Goal: Task Accomplishment & Management: Complete application form

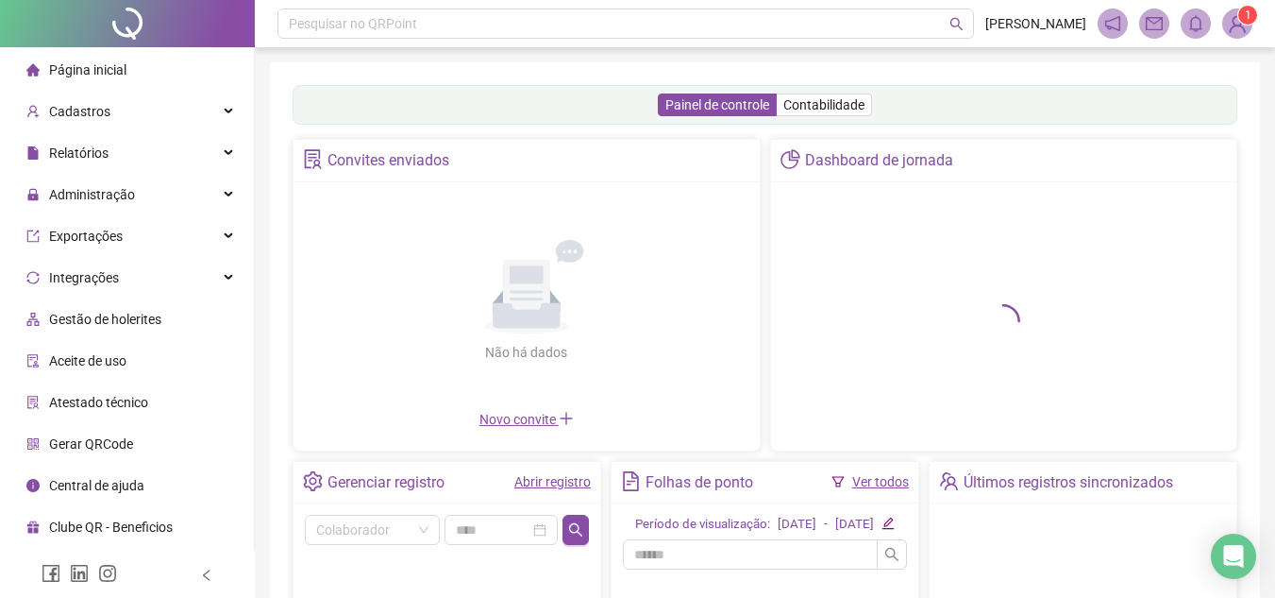
click at [1242, 74] on div "Painel de controle Contabilidade Convites enviados Não há dados Não há dados No…" at bounding box center [765, 444] width 990 height 765
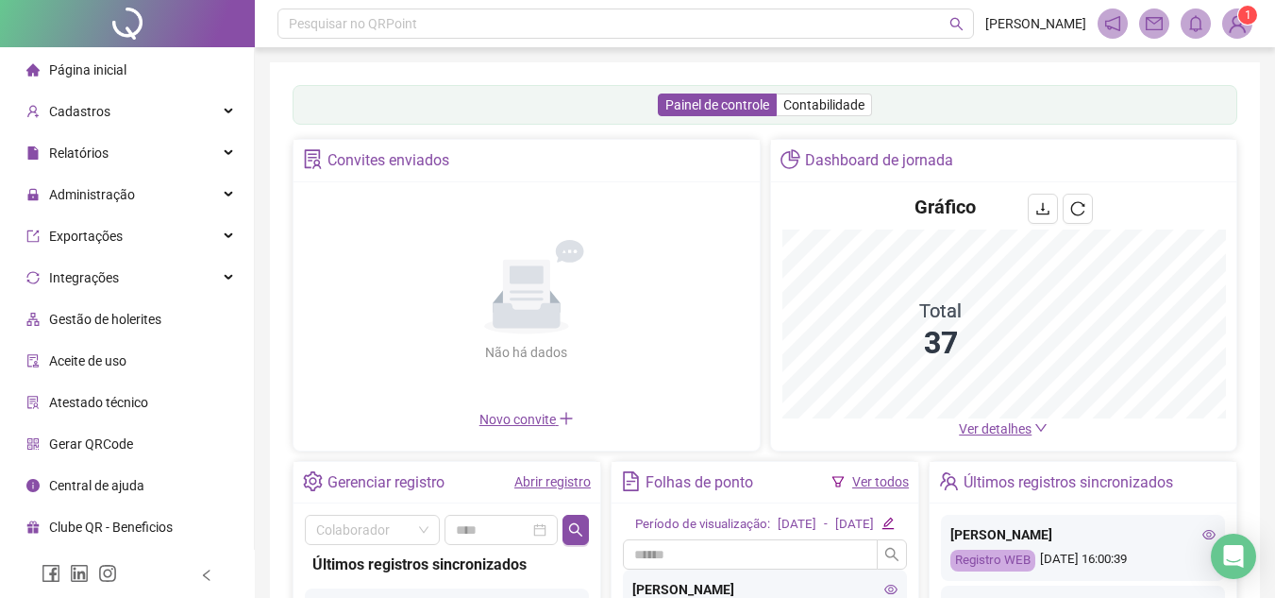
click at [1261, 88] on div "Pesquisar no QRPoint AILANDA ROSA 1 Painel de controle Contabilidade Convites e…" at bounding box center [765, 455] width 1020 height 910
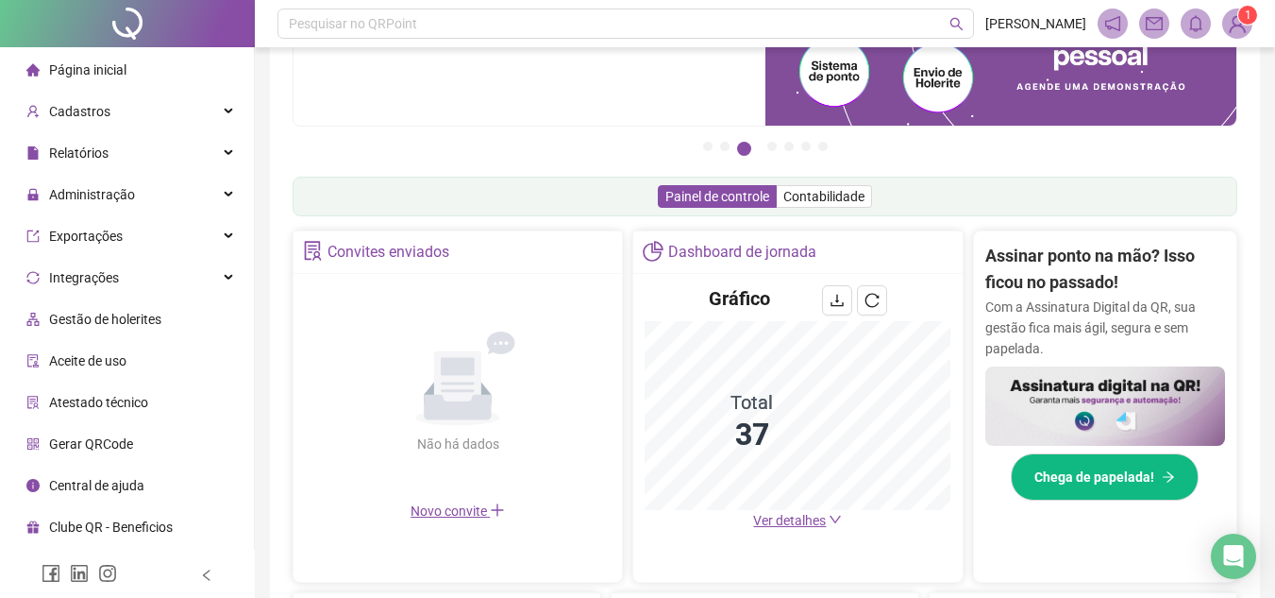
scroll to position [189, 0]
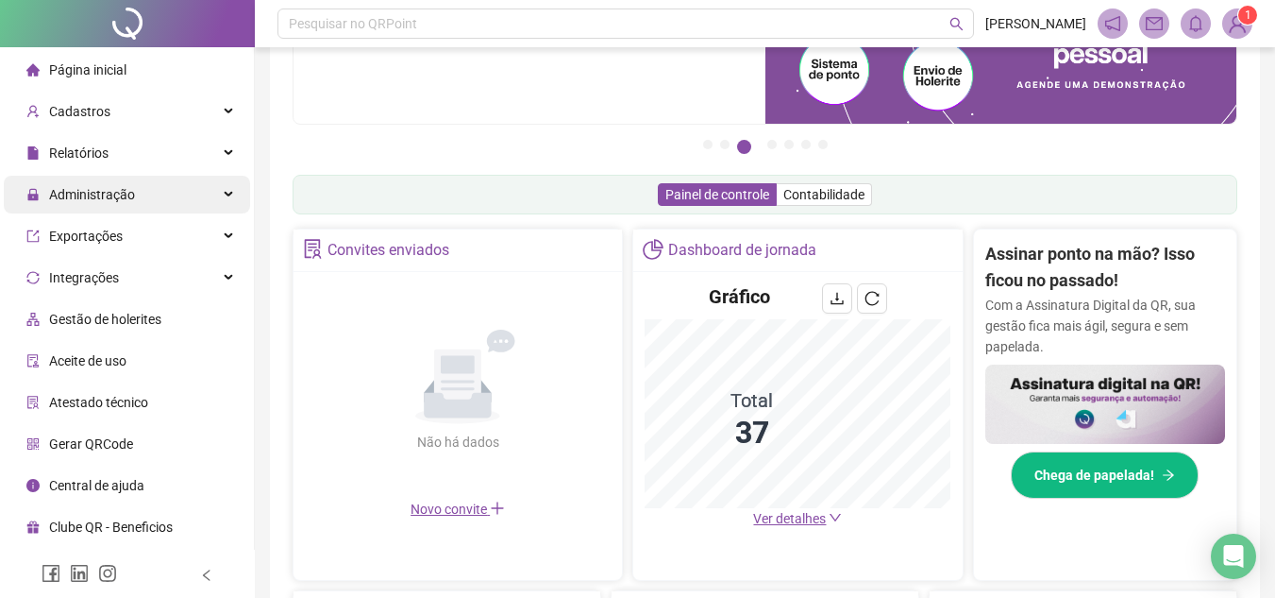
click at [186, 199] on div "Administração" at bounding box center [127, 195] width 246 height 38
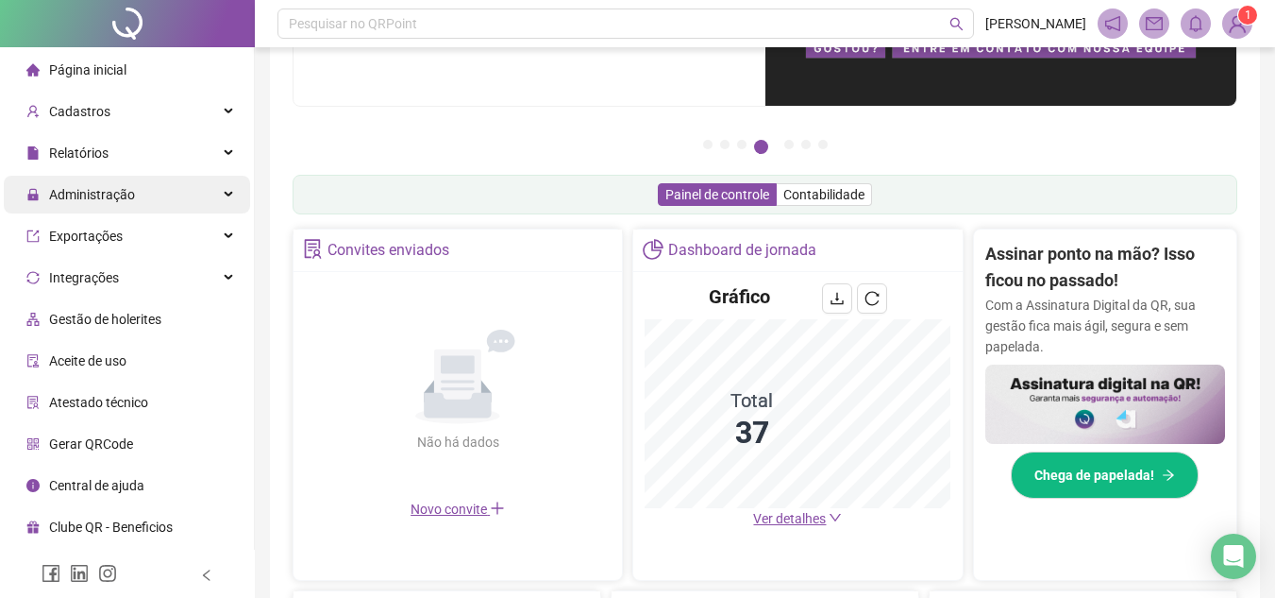
click at [186, 198] on div "Administração" at bounding box center [127, 195] width 246 height 38
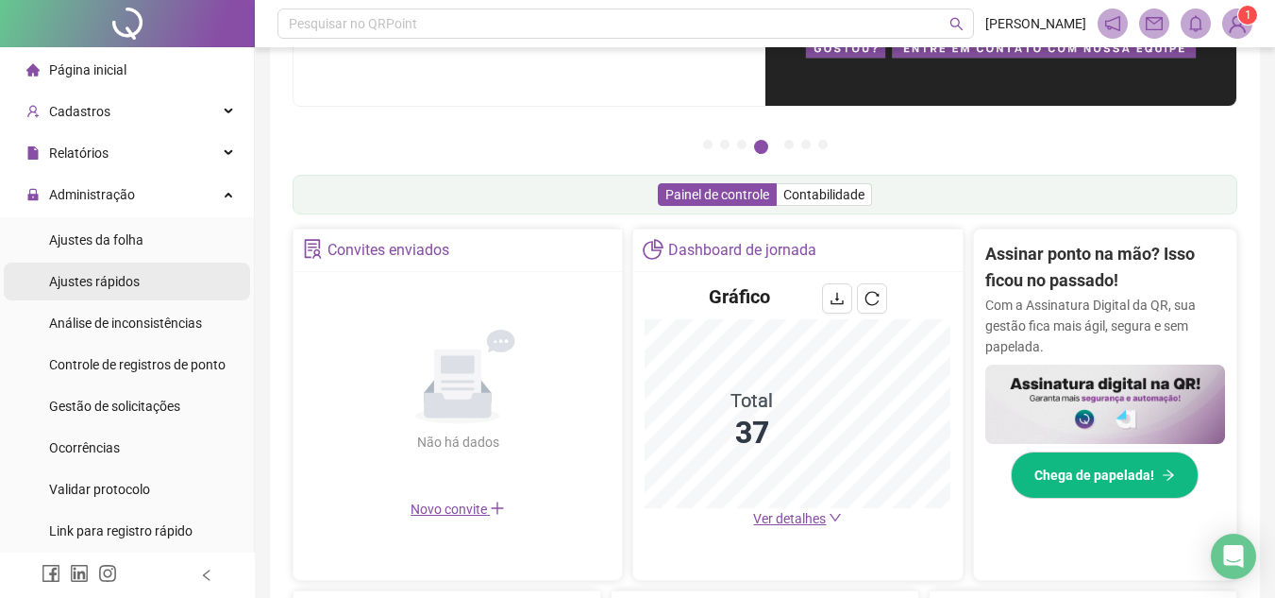
click at [122, 276] on span "Ajustes rápidos" at bounding box center [94, 281] width 91 height 15
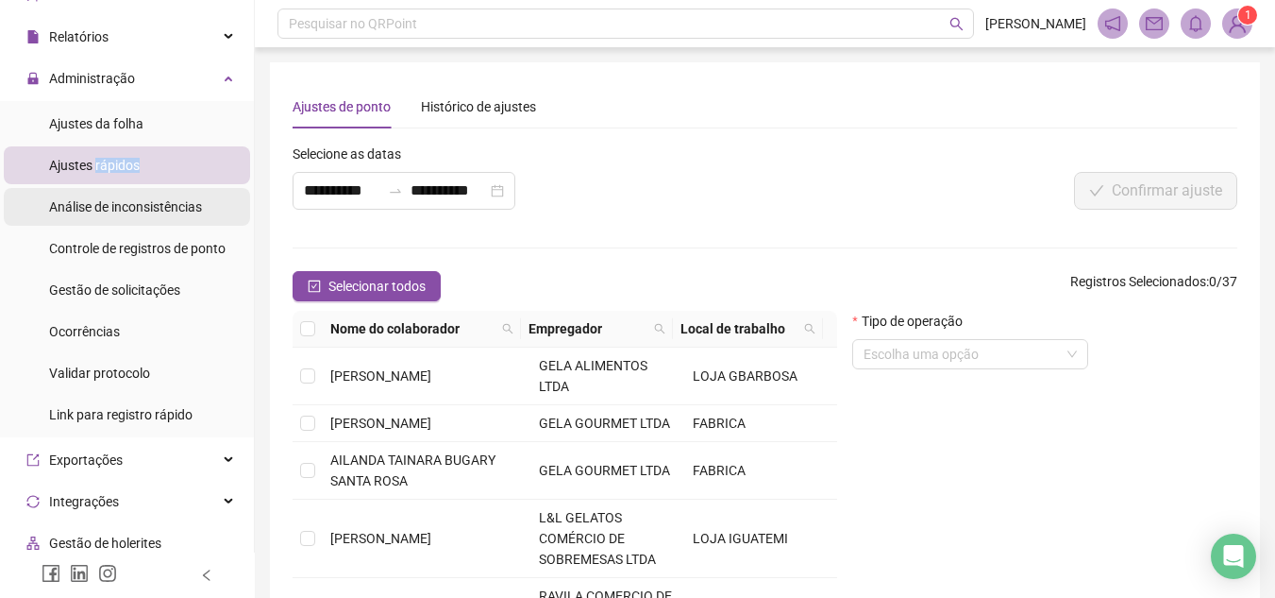
scroll to position [189, 0]
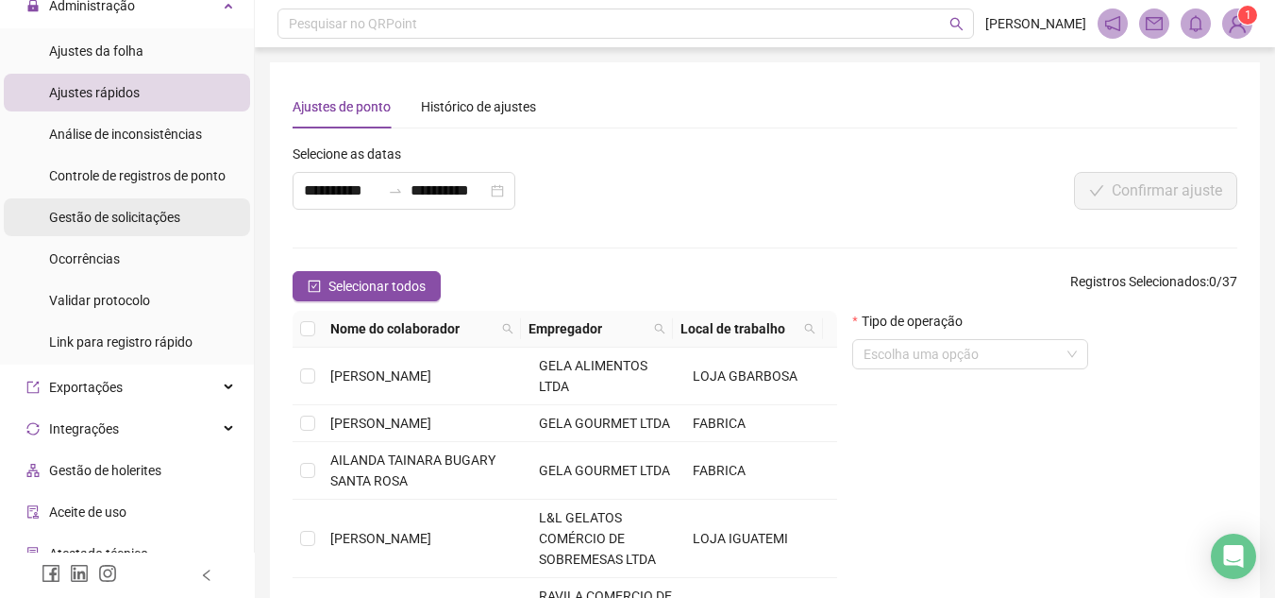
click at [140, 210] on span "Gestão de solicitações" at bounding box center [114, 217] width 131 height 15
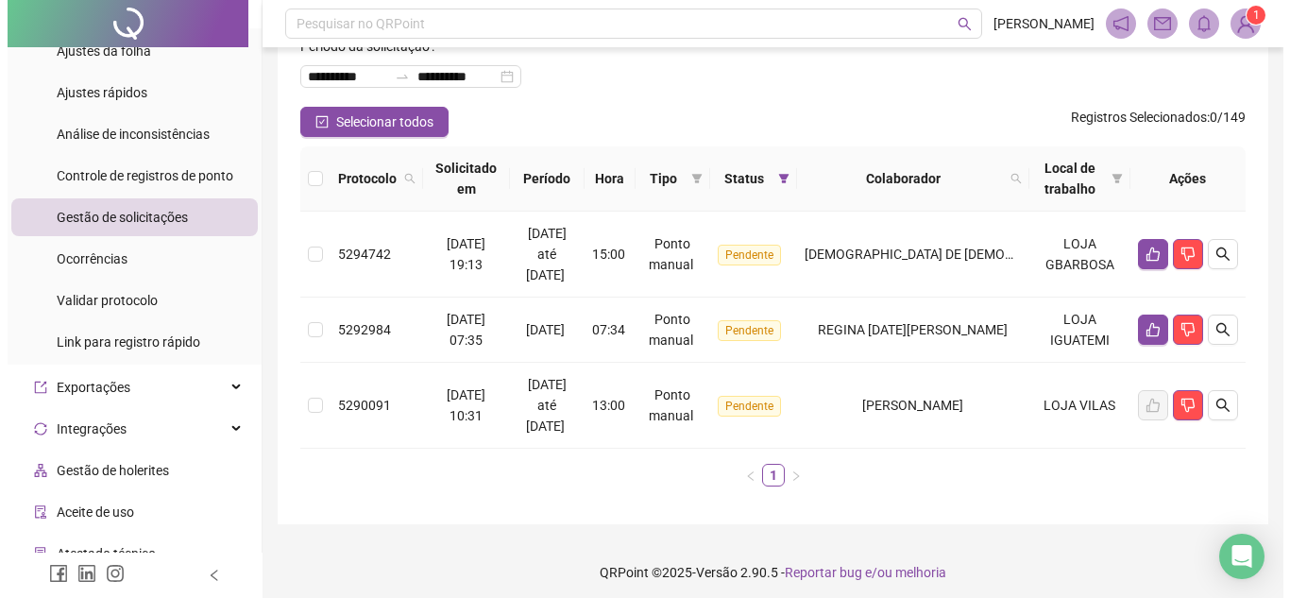
scroll to position [120, 0]
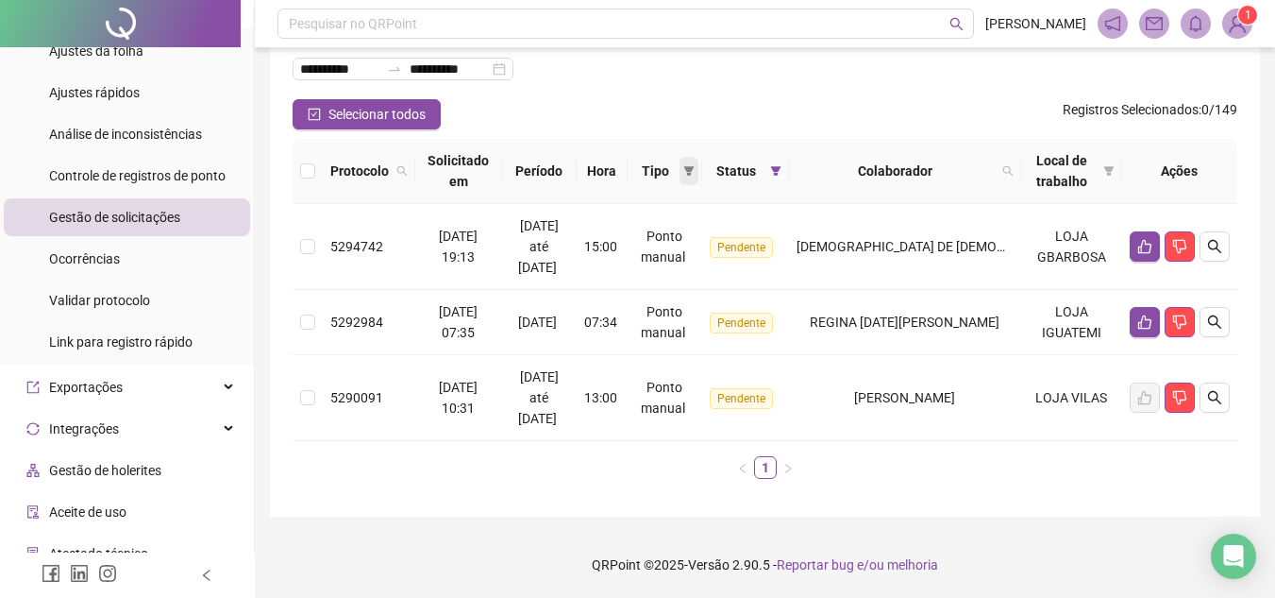
click at [699, 168] on span at bounding box center [689, 171] width 19 height 28
click at [660, 211] on span "Ponto manual" at bounding box center [651, 207] width 83 height 15
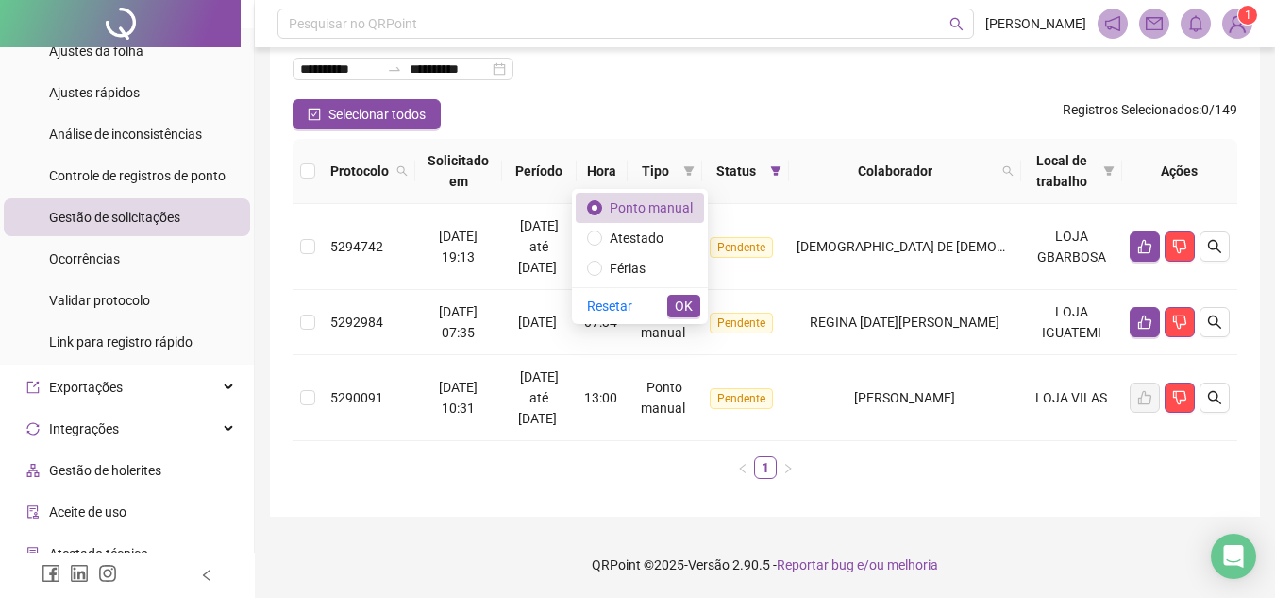
click at [684, 317] on div "Resetar OK" at bounding box center [640, 305] width 136 height 37
click at [685, 311] on span "OK" at bounding box center [684, 305] width 18 height 21
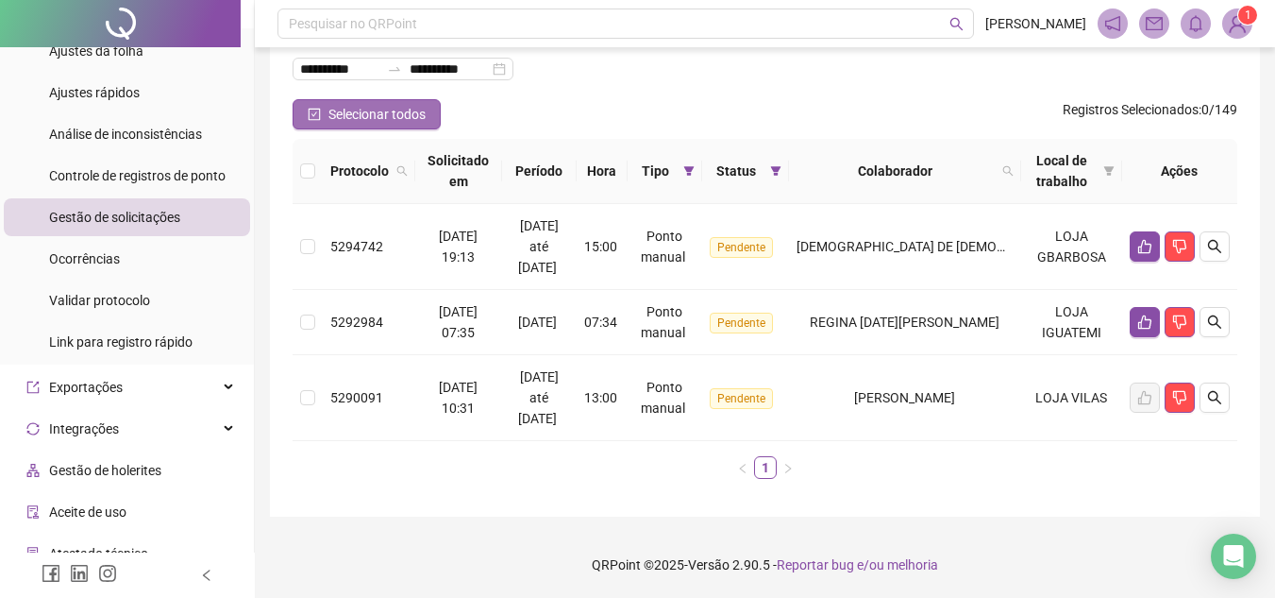
click at [396, 108] on span "Selecionar todos" at bounding box center [377, 114] width 97 height 21
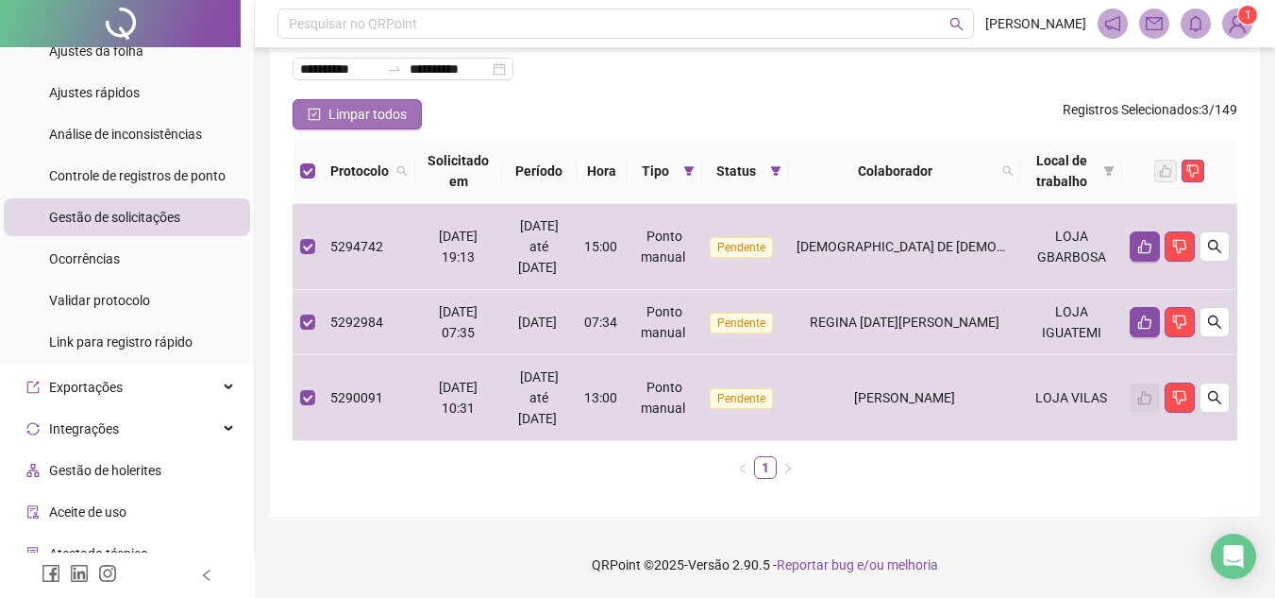
click at [345, 118] on span "Limpar todos" at bounding box center [368, 114] width 78 height 21
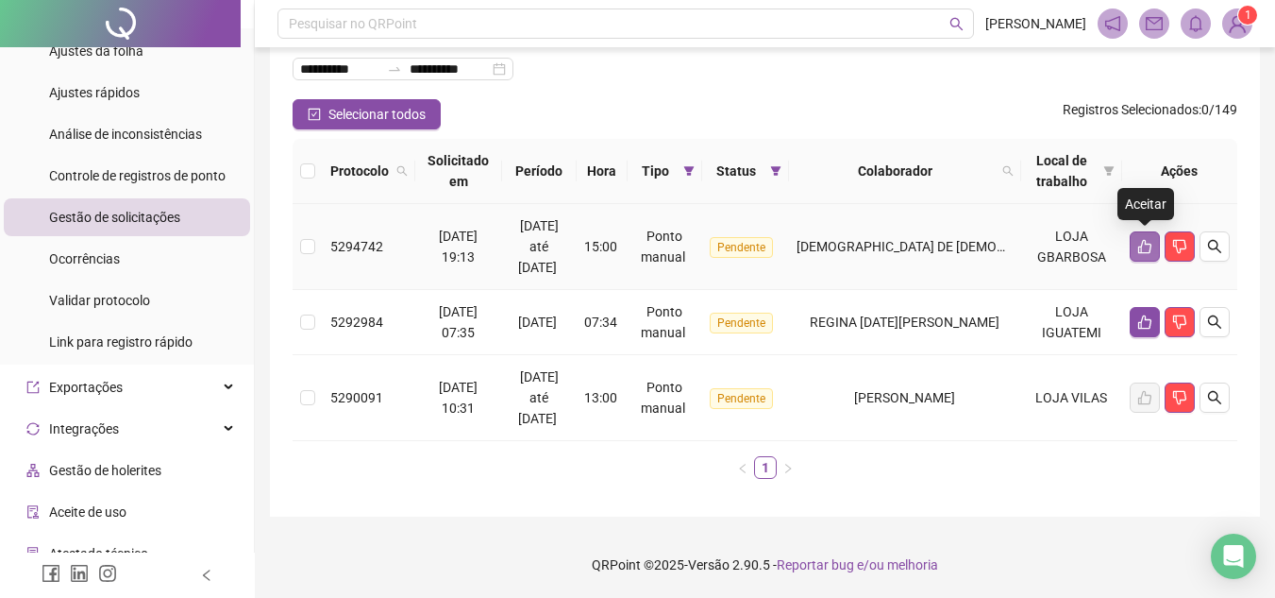
click at [1144, 248] on icon "like" at bounding box center [1145, 246] width 15 height 15
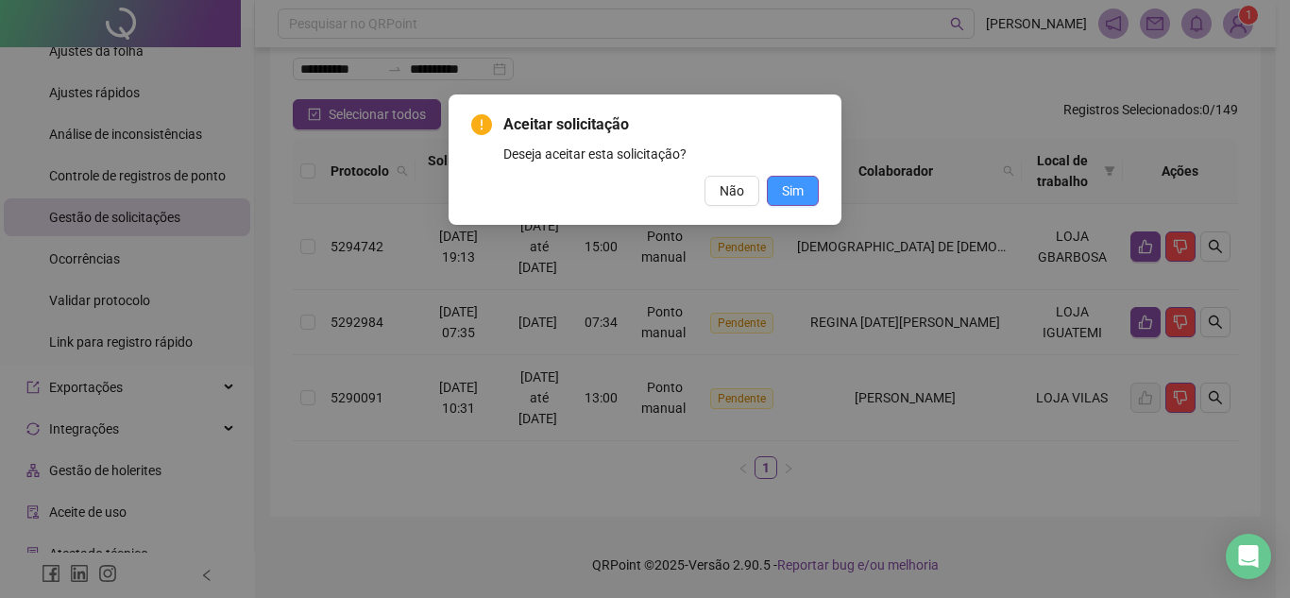
click at [801, 194] on span "Sim" at bounding box center [793, 190] width 22 height 21
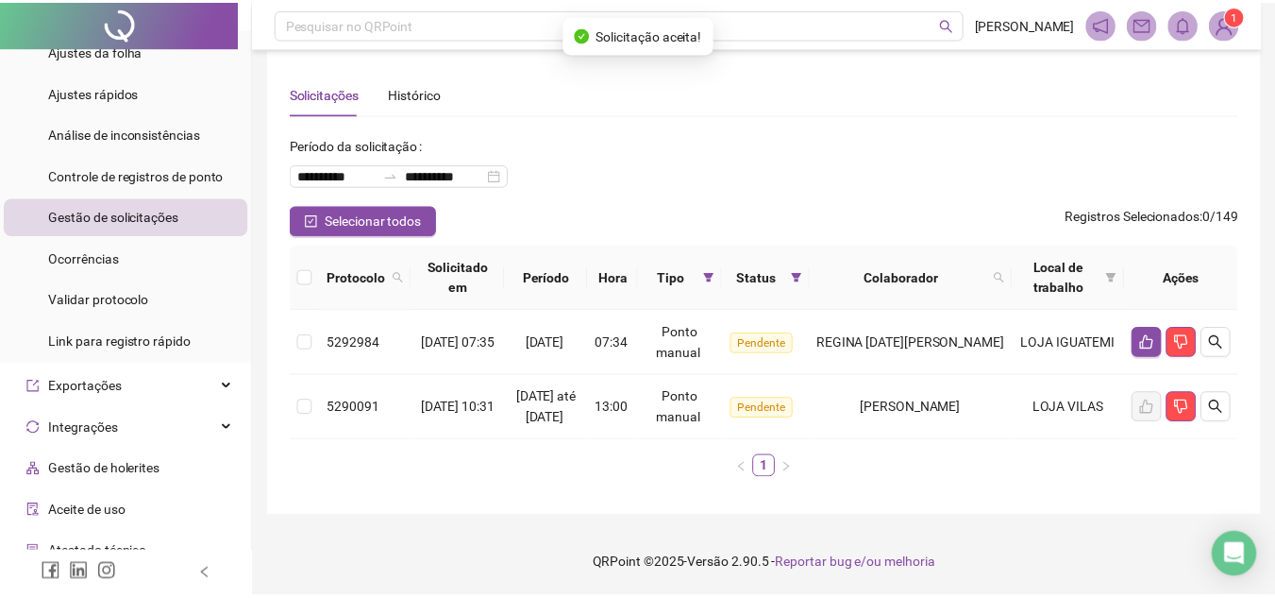
scroll to position [34, 0]
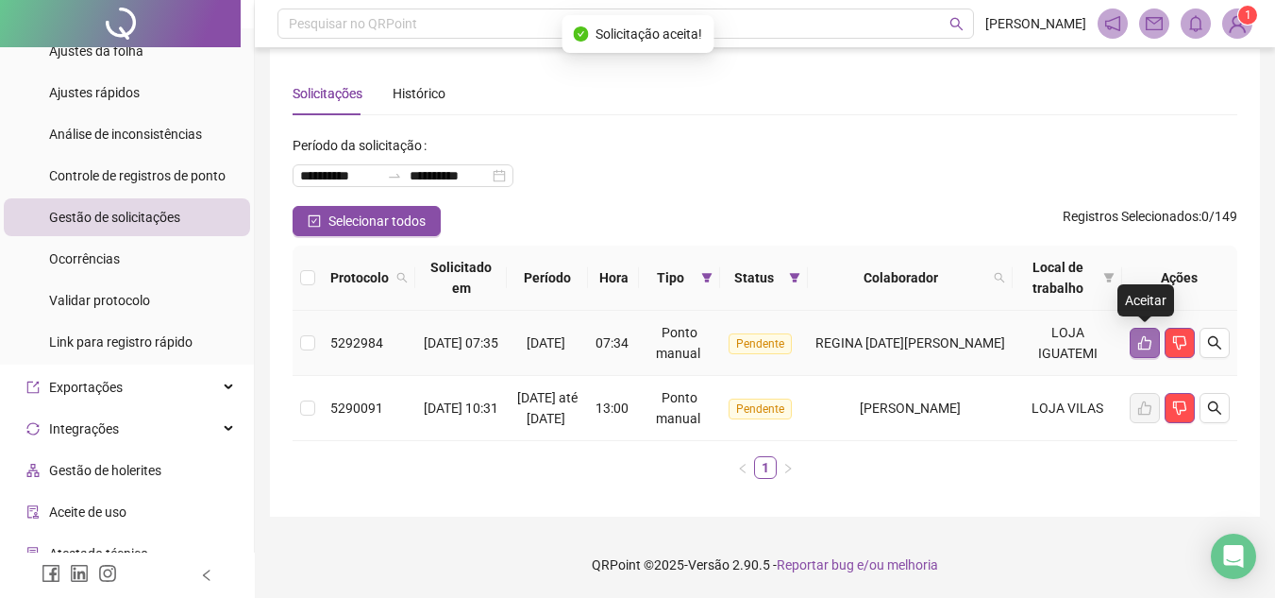
click at [1138, 336] on icon "like" at bounding box center [1144, 343] width 13 height 14
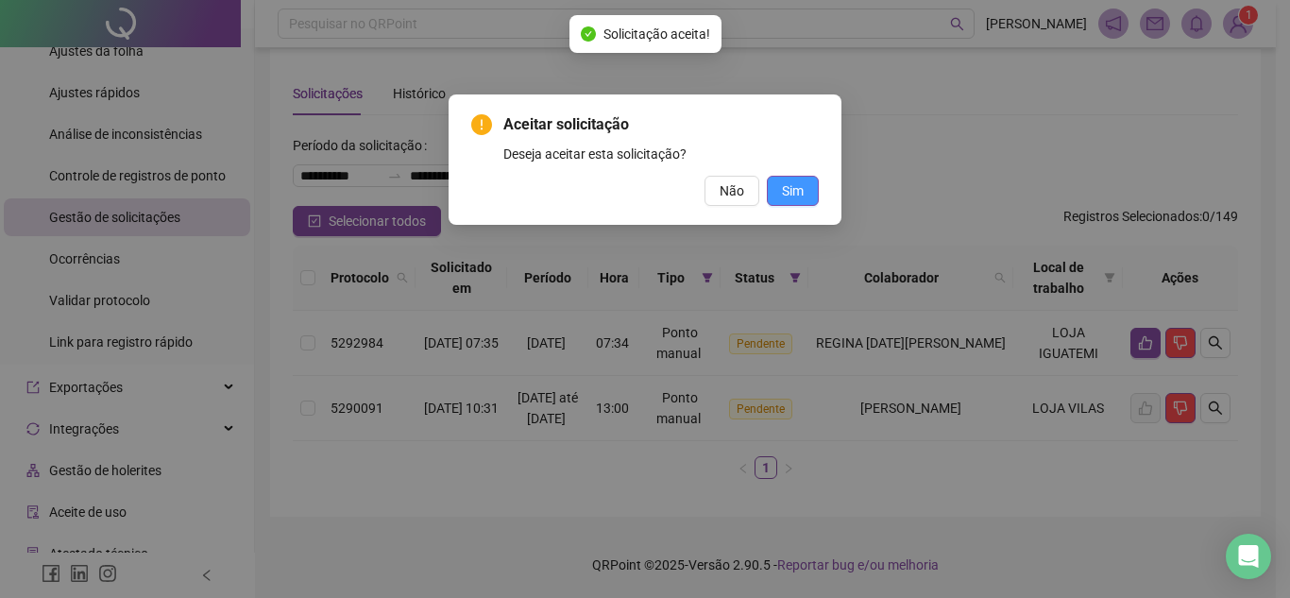
click at [789, 202] on button "Sim" at bounding box center [793, 191] width 52 height 30
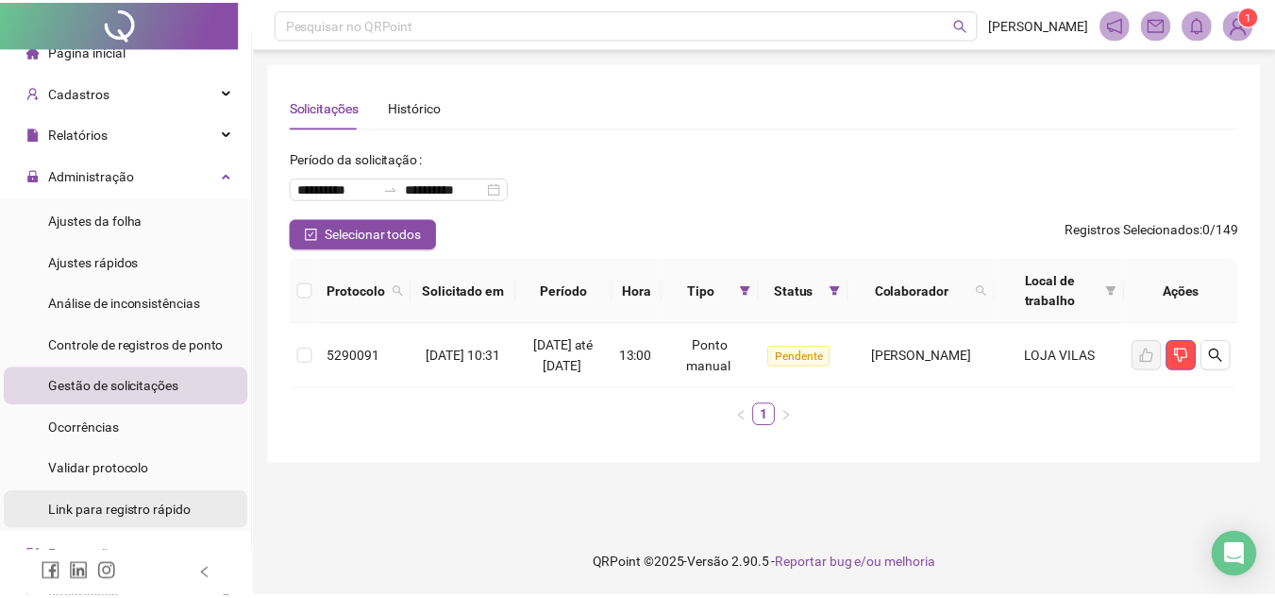
scroll to position [8, 0]
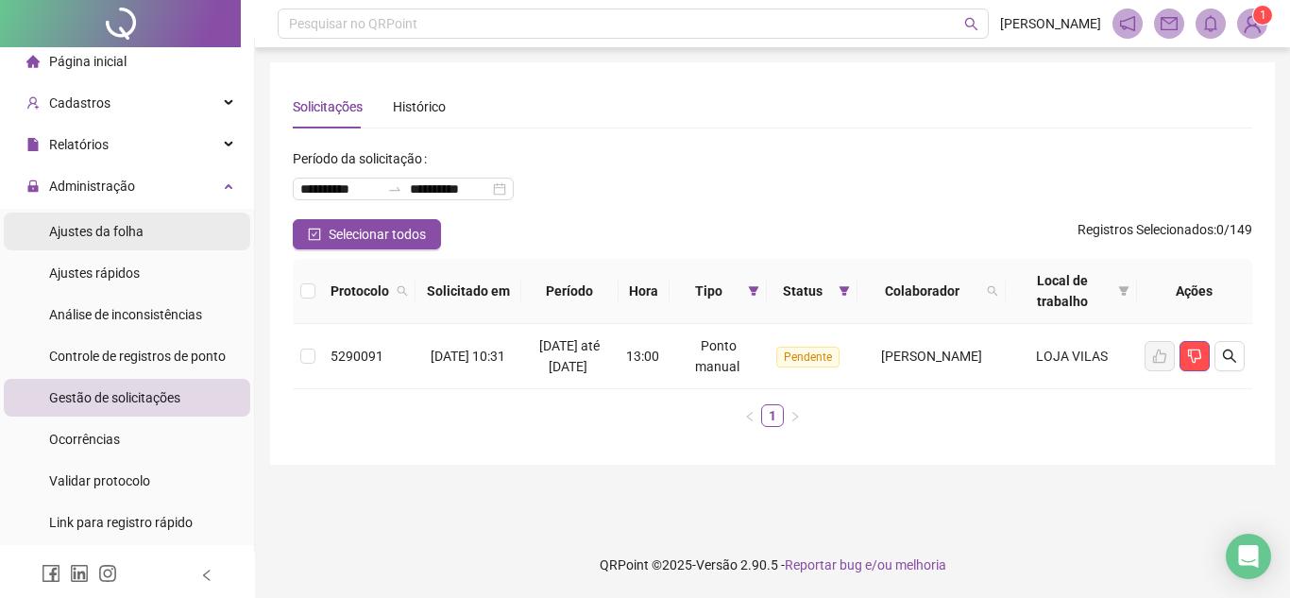
click at [129, 247] on div "Ajustes da folha" at bounding box center [96, 231] width 94 height 38
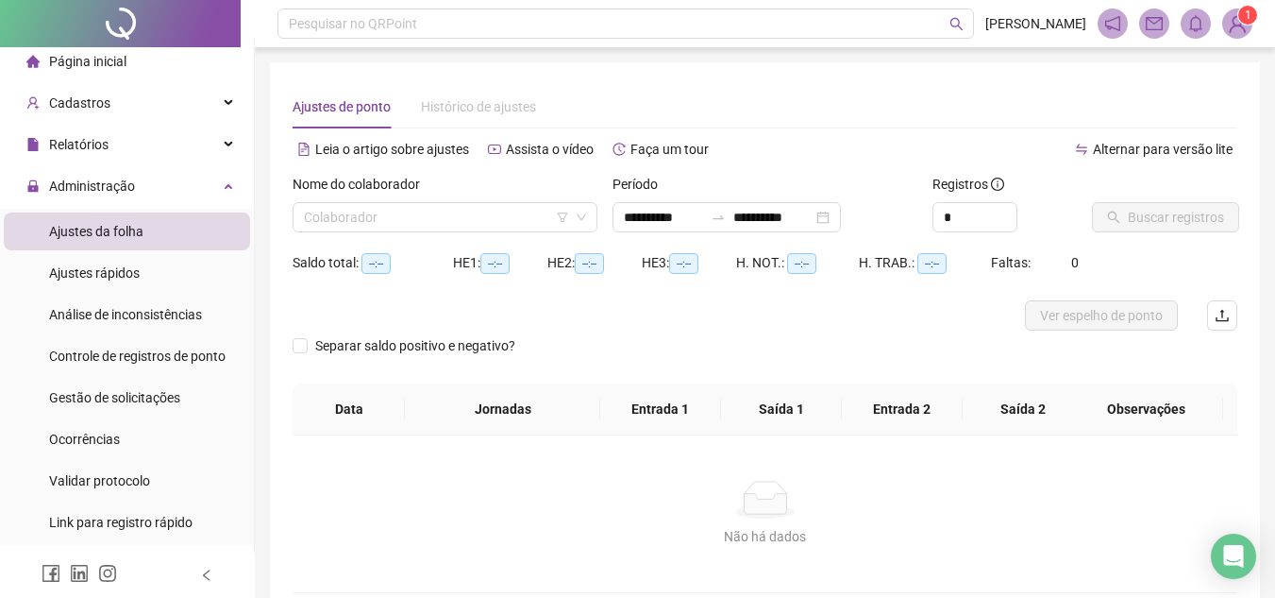
type input "**********"
click at [110, 156] on div "Relatórios" at bounding box center [127, 145] width 246 height 38
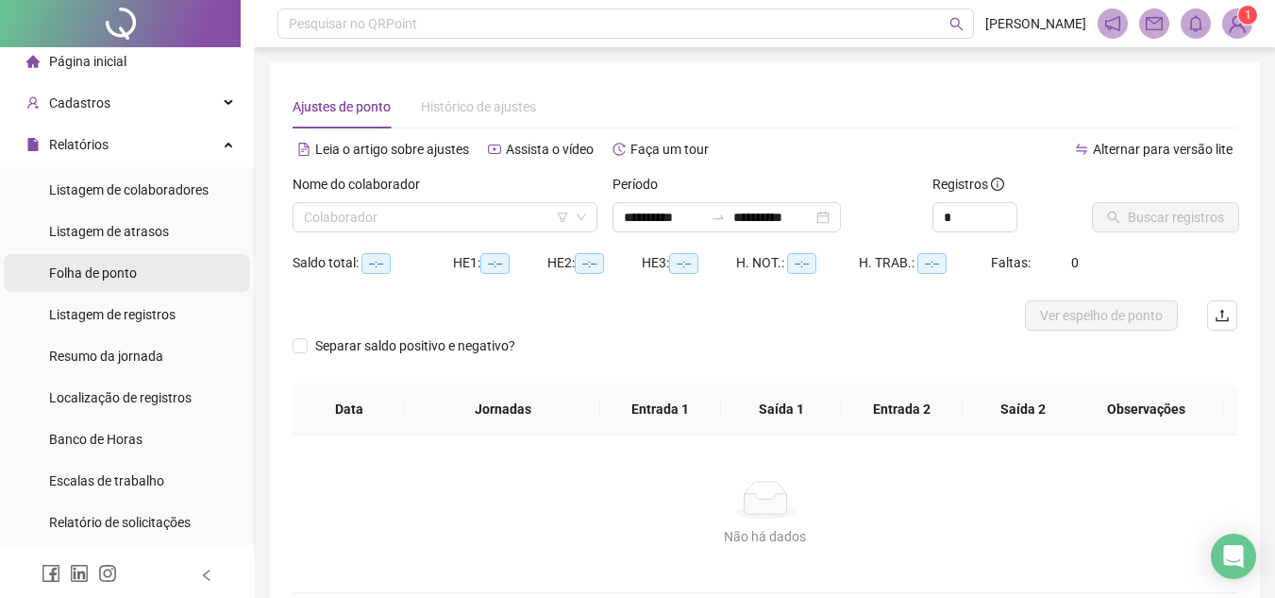
click at [130, 268] on span "Folha de ponto" at bounding box center [93, 272] width 88 height 15
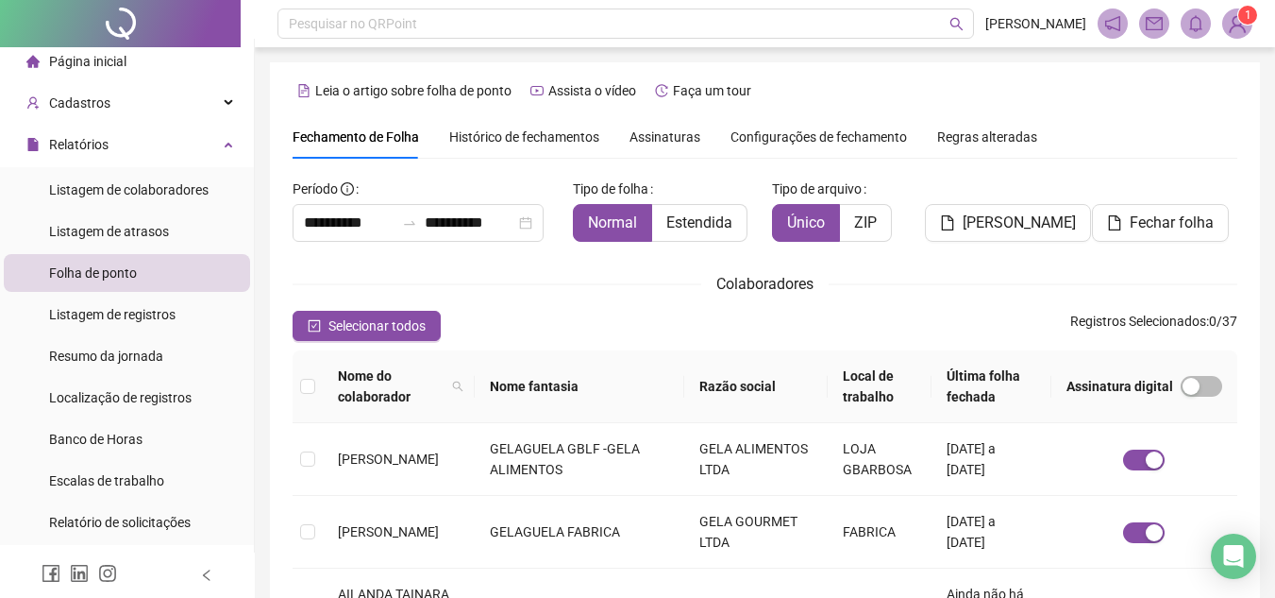
click at [552, 135] on span "Histórico de fechamentos" at bounding box center [524, 136] width 150 height 15
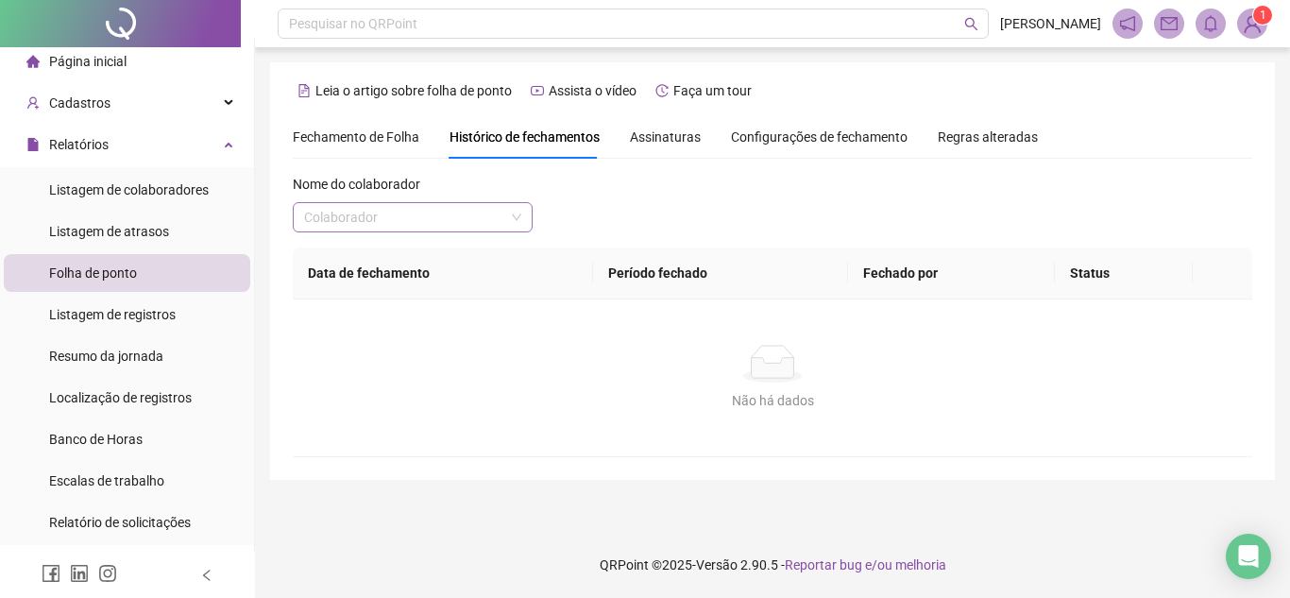
click at [398, 216] on input "search" at bounding box center [404, 217] width 200 height 28
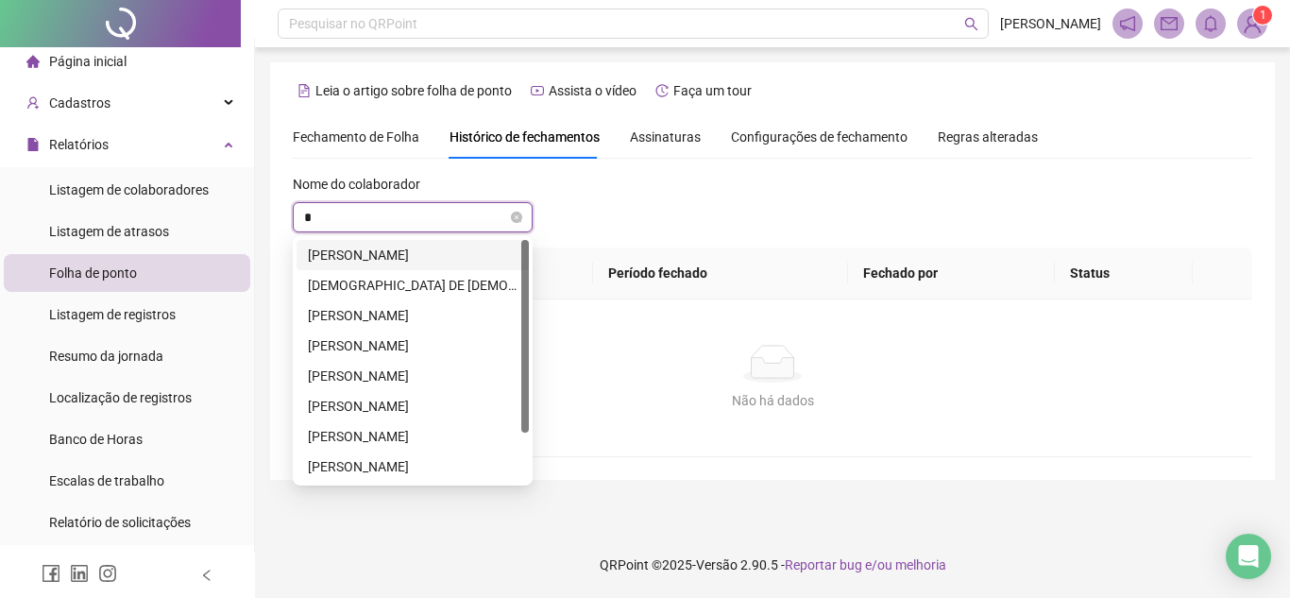
type input "**"
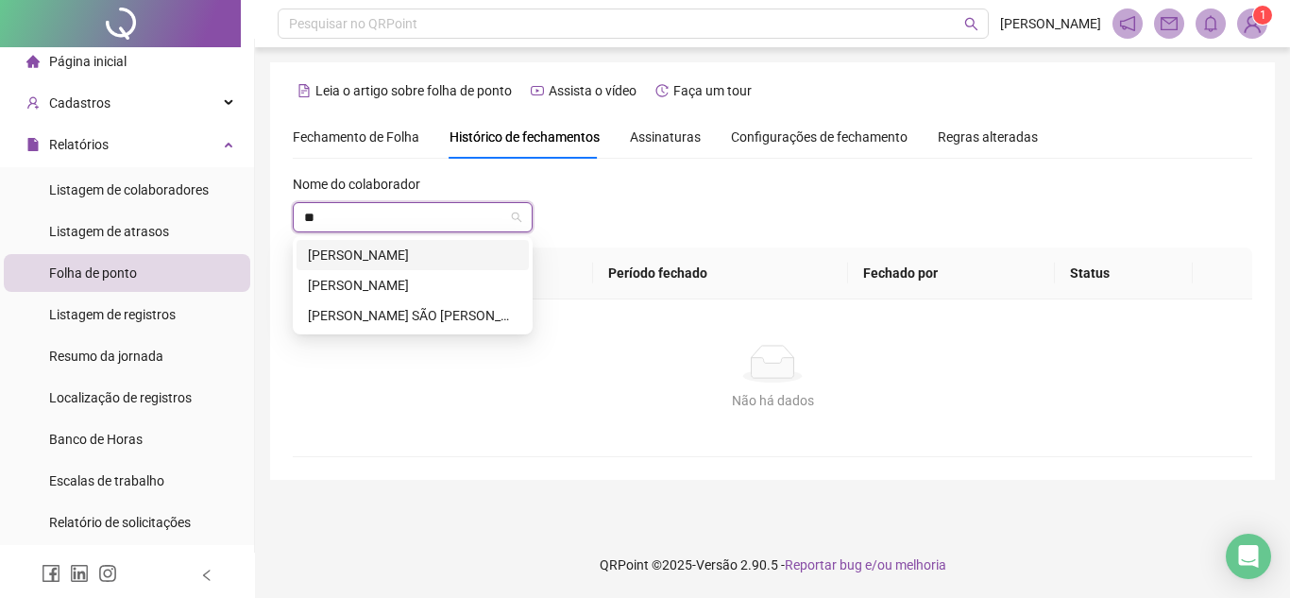
click at [394, 268] on div "[PERSON_NAME]" at bounding box center [412, 255] width 232 height 30
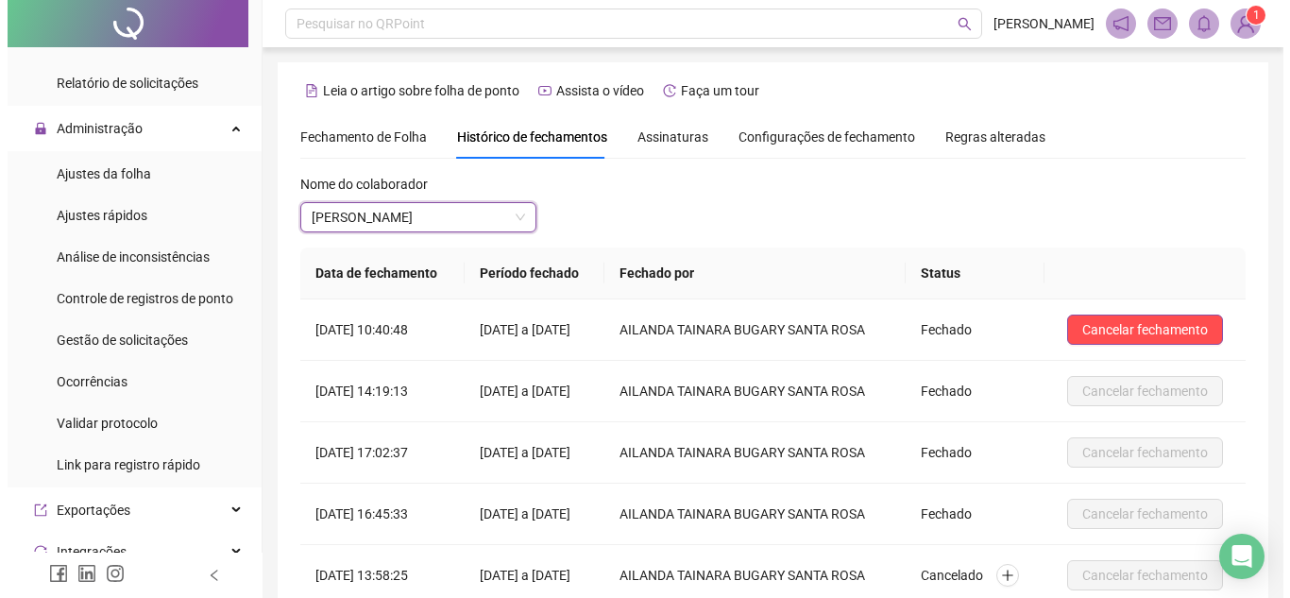
scroll to position [481, 0]
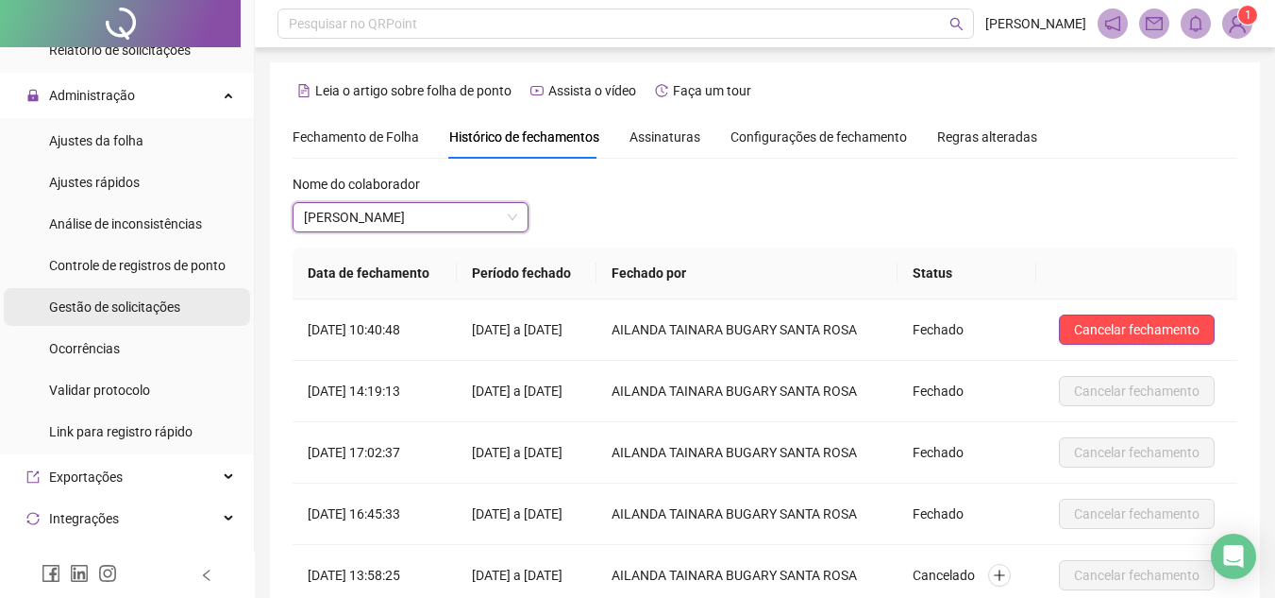
click at [185, 310] on li "Gestão de solicitações" at bounding box center [127, 307] width 246 height 38
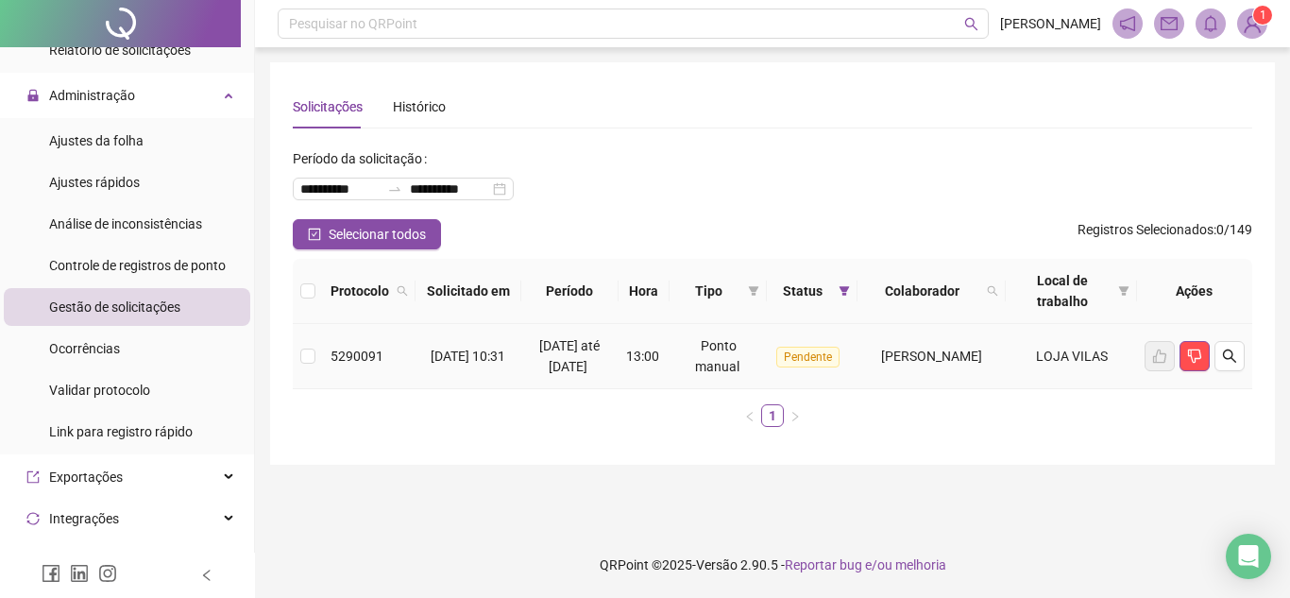
click at [472, 355] on span "[DATE] 10:31" at bounding box center [467, 355] width 75 height 15
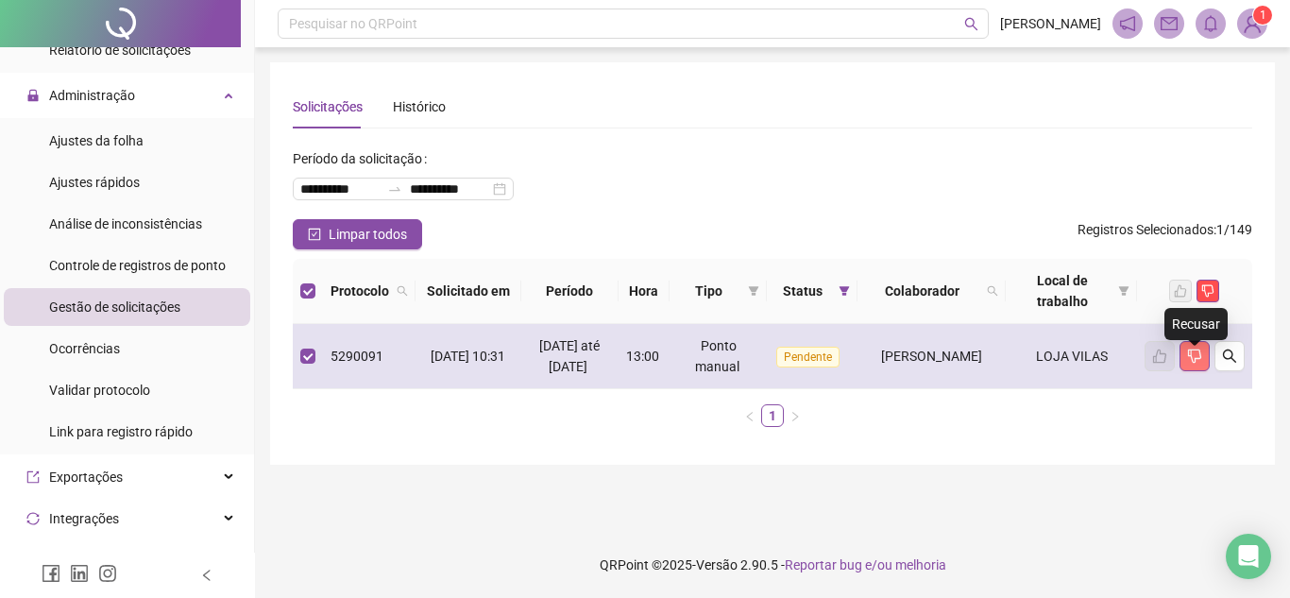
click at [1194, 363] on icon "dislike" at bounding box center [1194, 356] width 13 height 14
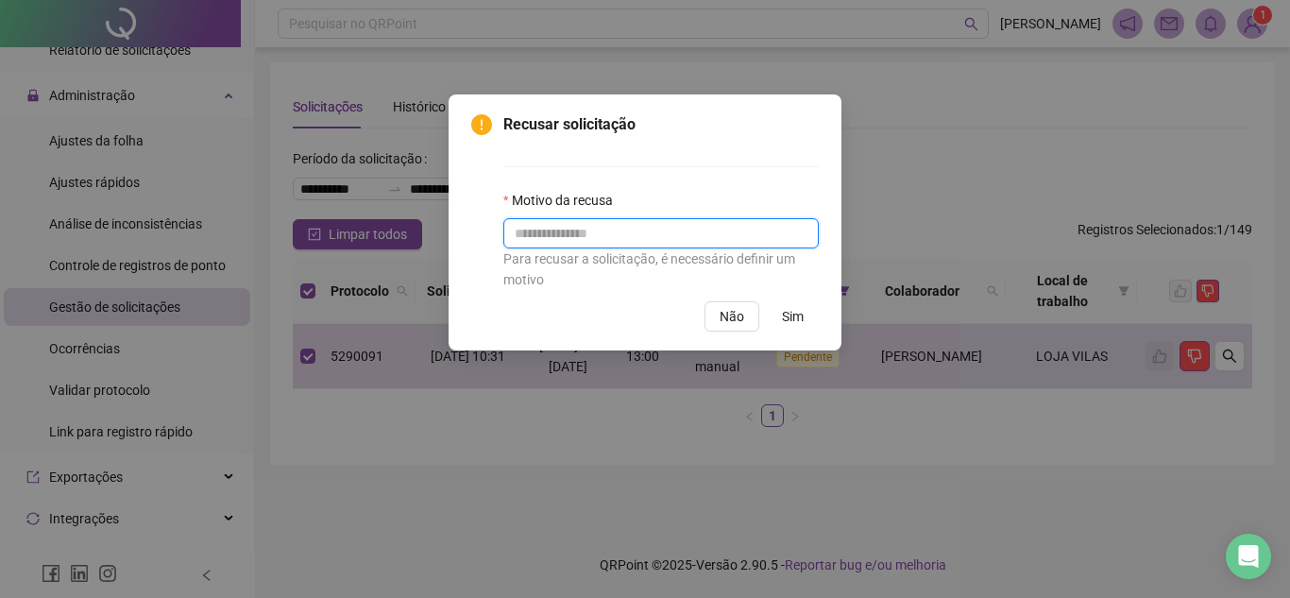
click at [601, 239] on input "text" at bounding box center [660, 233] width 315 height 30
type input "**********"
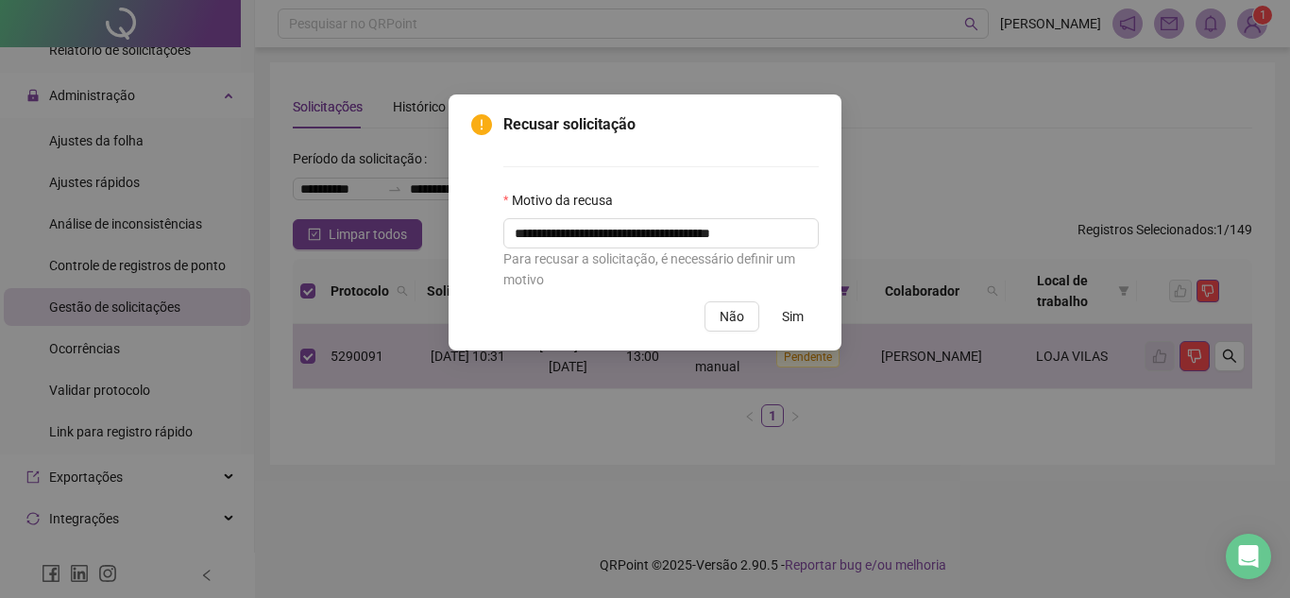
click at [796, 330] on button "Sim" at bounding box center [793, 316] width 52 height 30
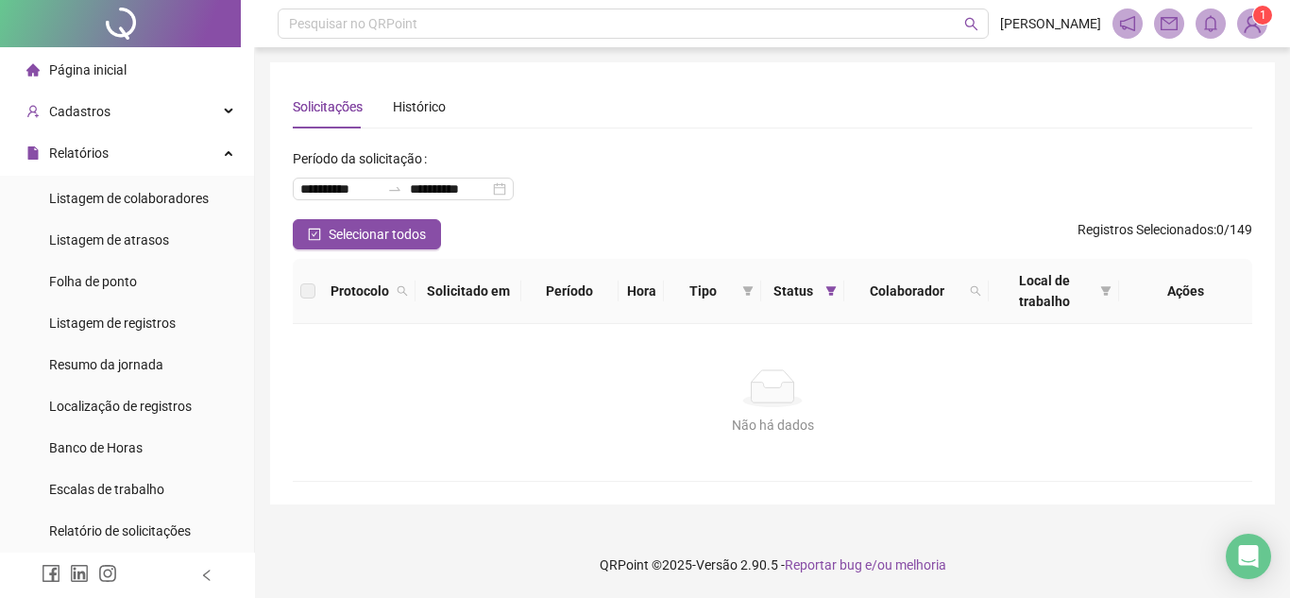
click at [114, 71] on span "Página inicial" at bounding box center [87, 69] width 77 height 15
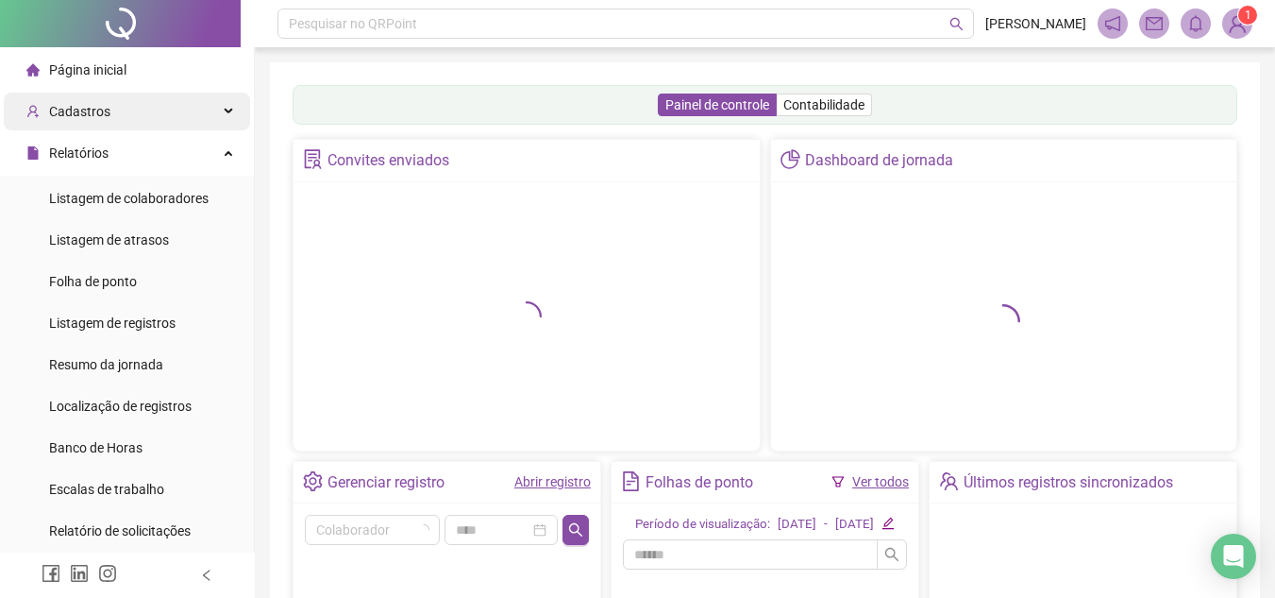
click at [103, 123] on span "Cadastros" at bounding box center [68, 112] width 84 height 38
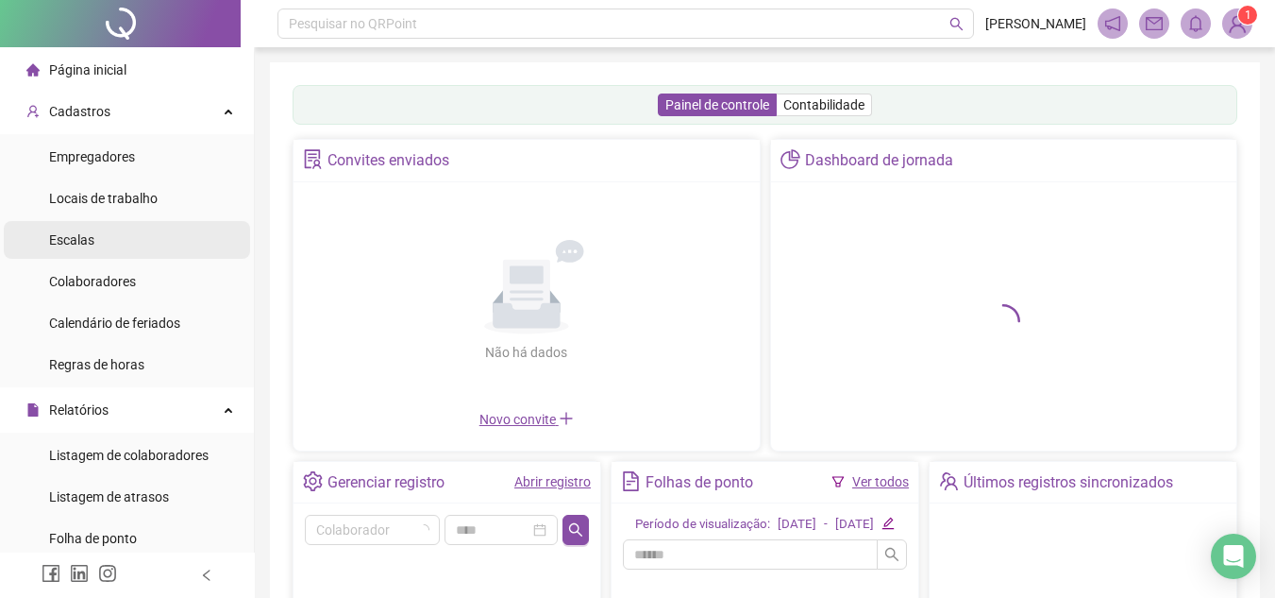
click at [113, 239] on li "Escalas" at bounding box center [127, 240] width 246 height 38
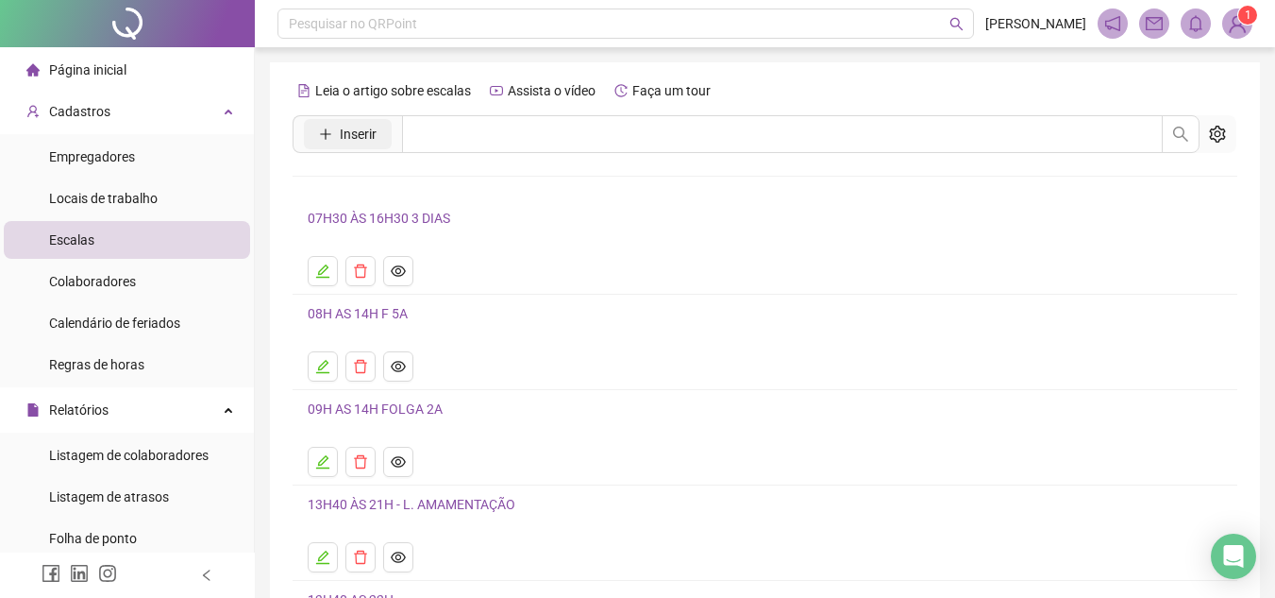
click at [349, 126] on span "Inserir" at bounding box center [358, 134] width 37 height 21
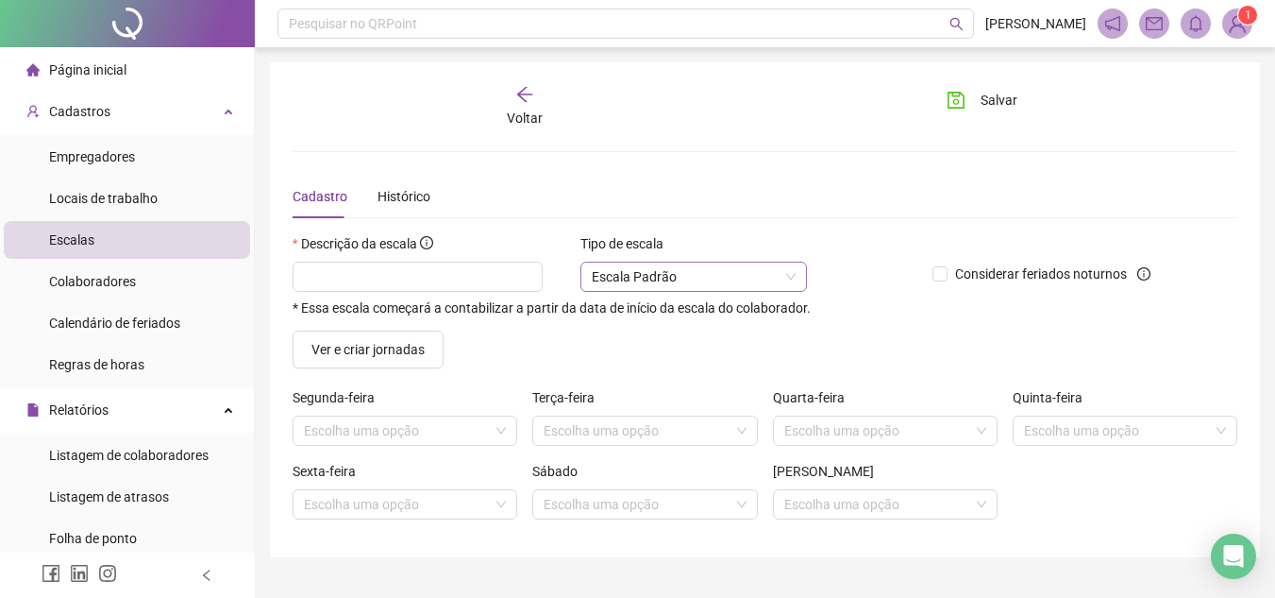
click at [754, 274] on span "Escala Padrão" at bounding box center [694, 276] width 204 height 28
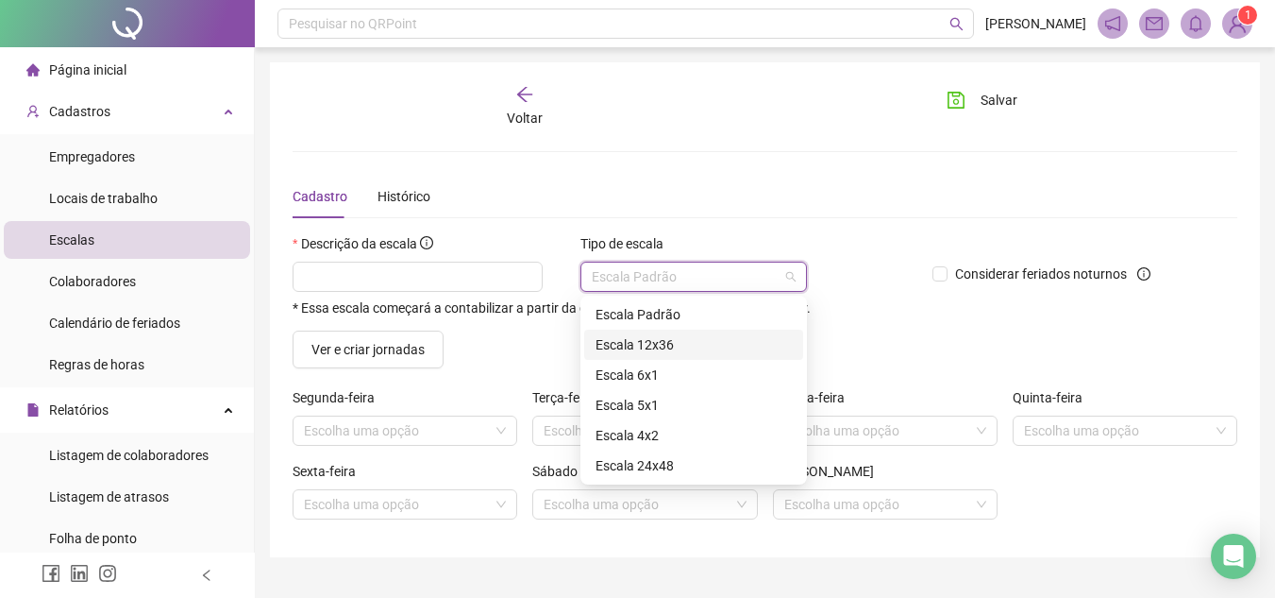
click at [684, 345] on div "Escala 12x36" at bounding box center [694, 344] width 196 height 21
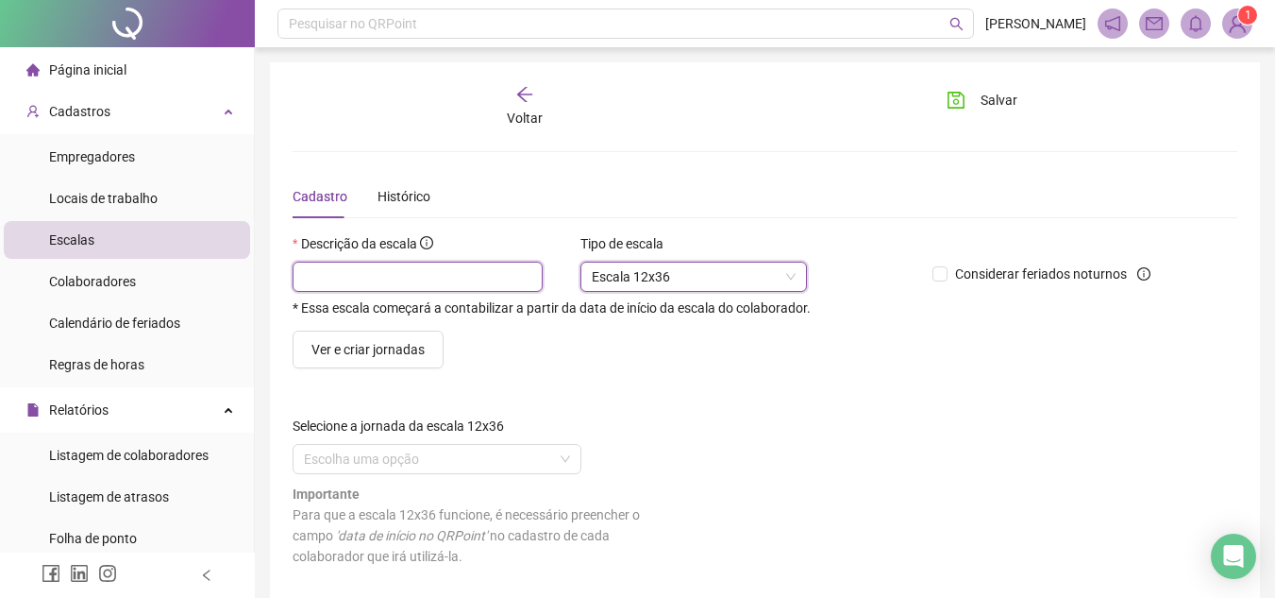
click at [471, 289] on input "text" at bounding box center [418, 276] width 250 height 30
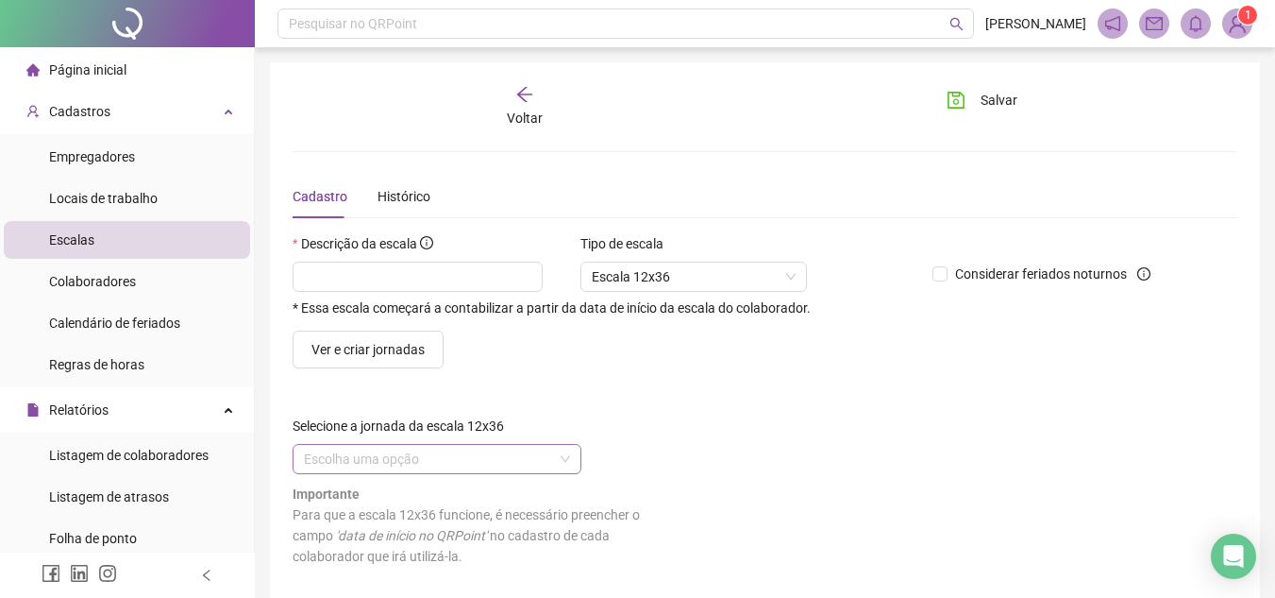
click at [477, 464] on input "search" at bounding box center [428, 459] width 249 height 28
click at [111, 76] on span "Página inicial" at bounding box center [87, 69] width 77 height 15
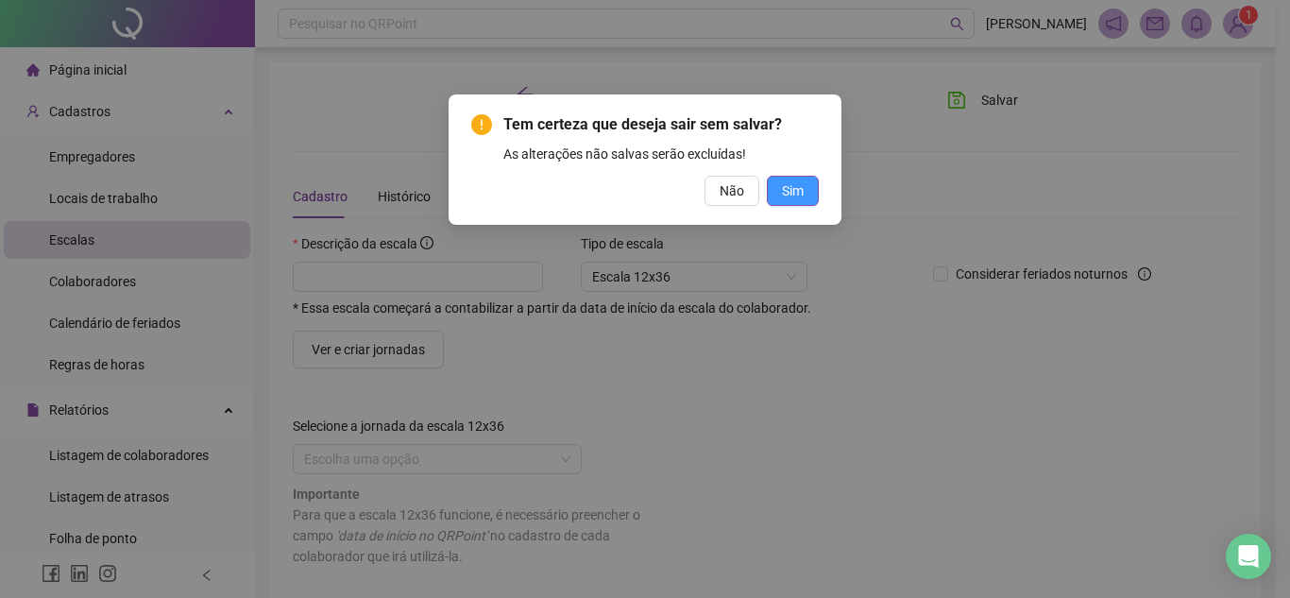
click at [800, 194] on span "Sim" at bounding box center [793, 190] width 22 height 21
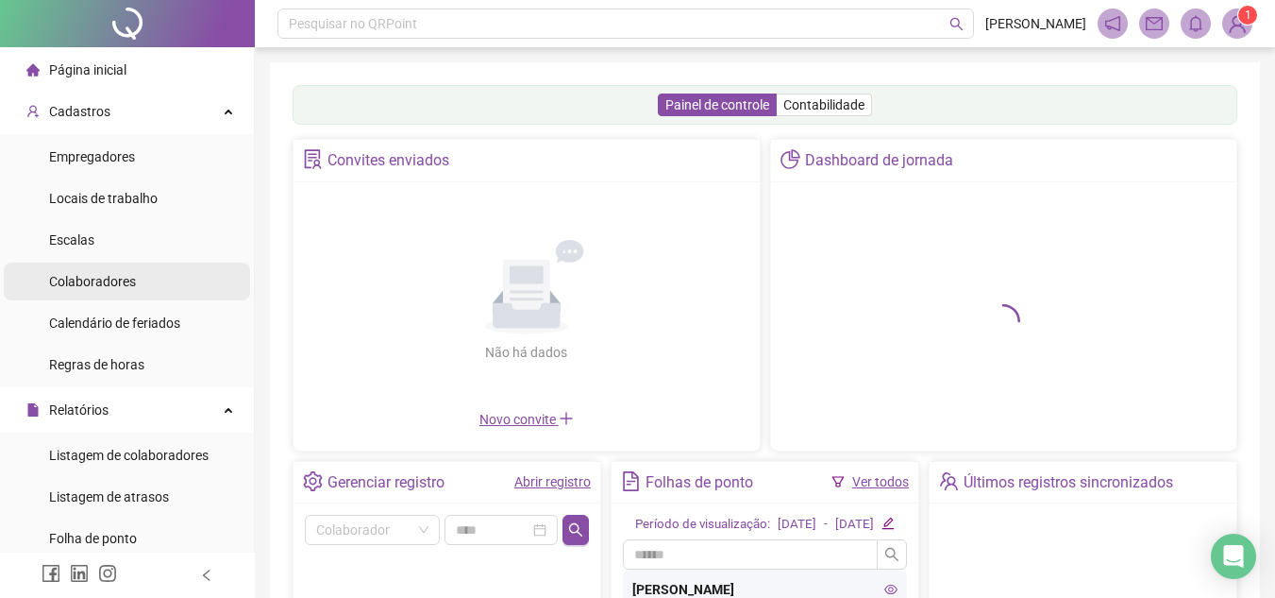
click at [129, 274] on span "Colaboradores" at bounding box center [92, 281] width 87 height 15
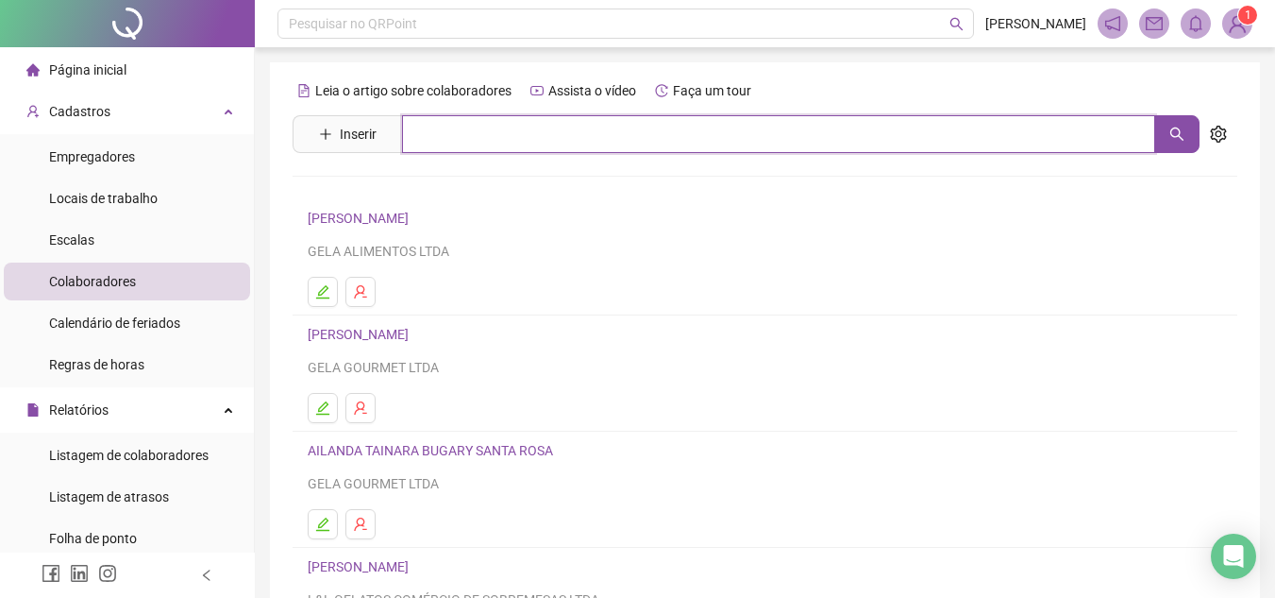
click at [468, 134] on input "text" at bounding box center [778, 134] width 753 height 38
click at [518, 130] on input "******" at bounding box center [778, 134] width 753 height 38
click at [1163, 138] on button "button" at bounding box center [1177, 134] width 45 height 38
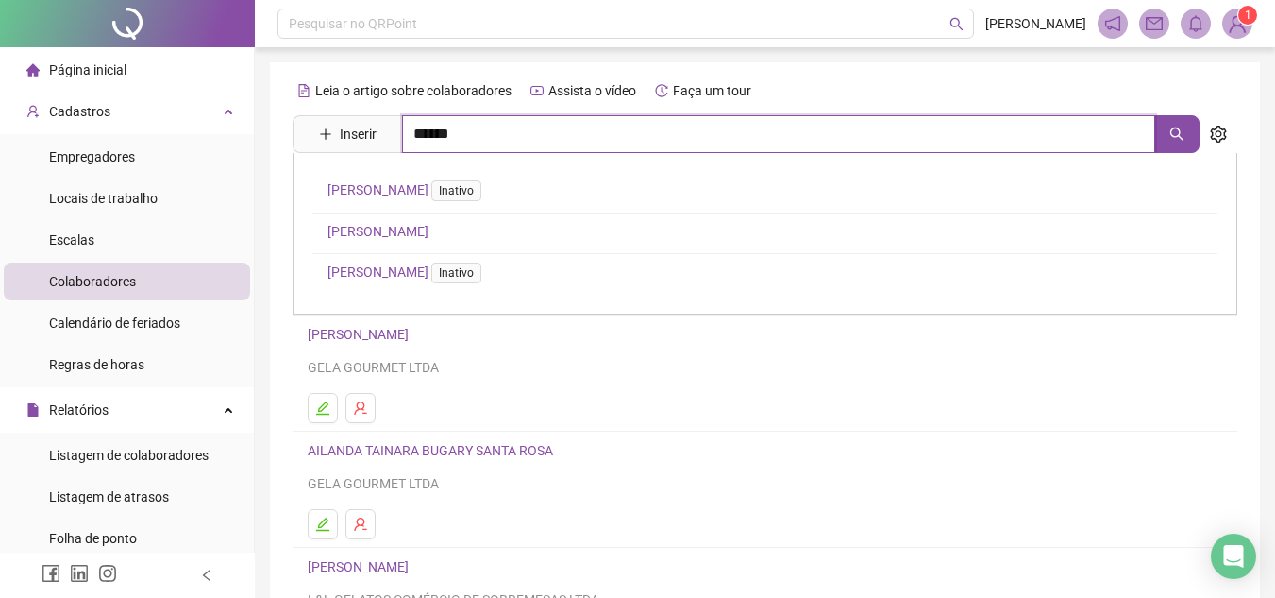
type input "******"
click at [429, 234] on link "[PERSON_NAME]" at bounding box center [378, 231] width 101 height 15
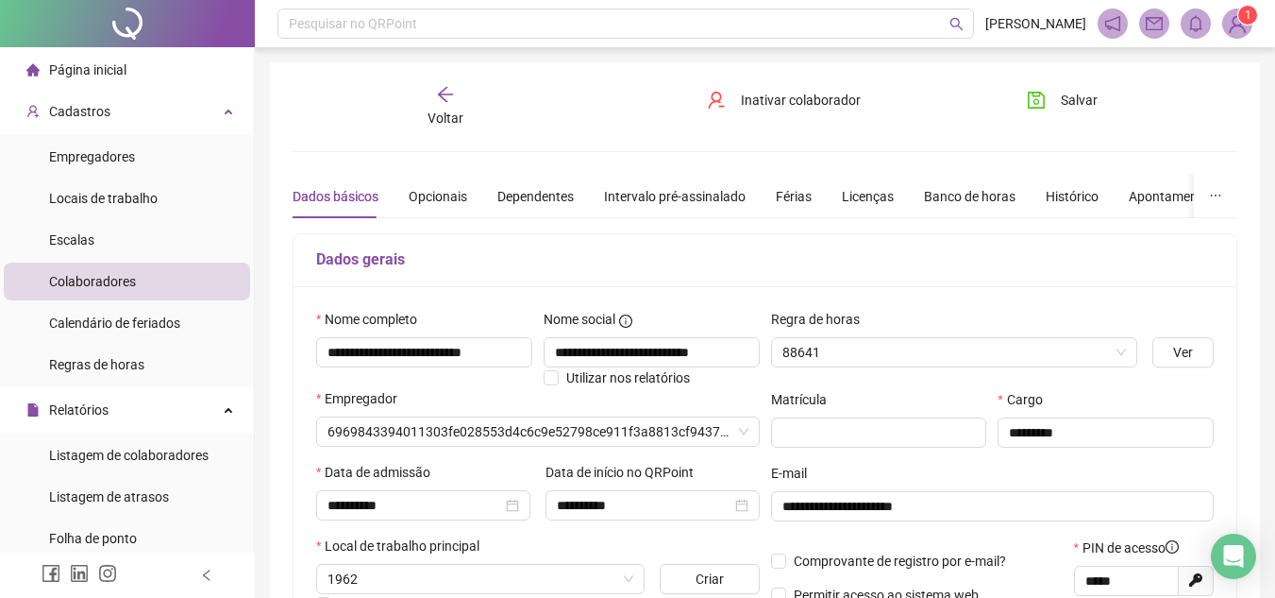
type input "**********"
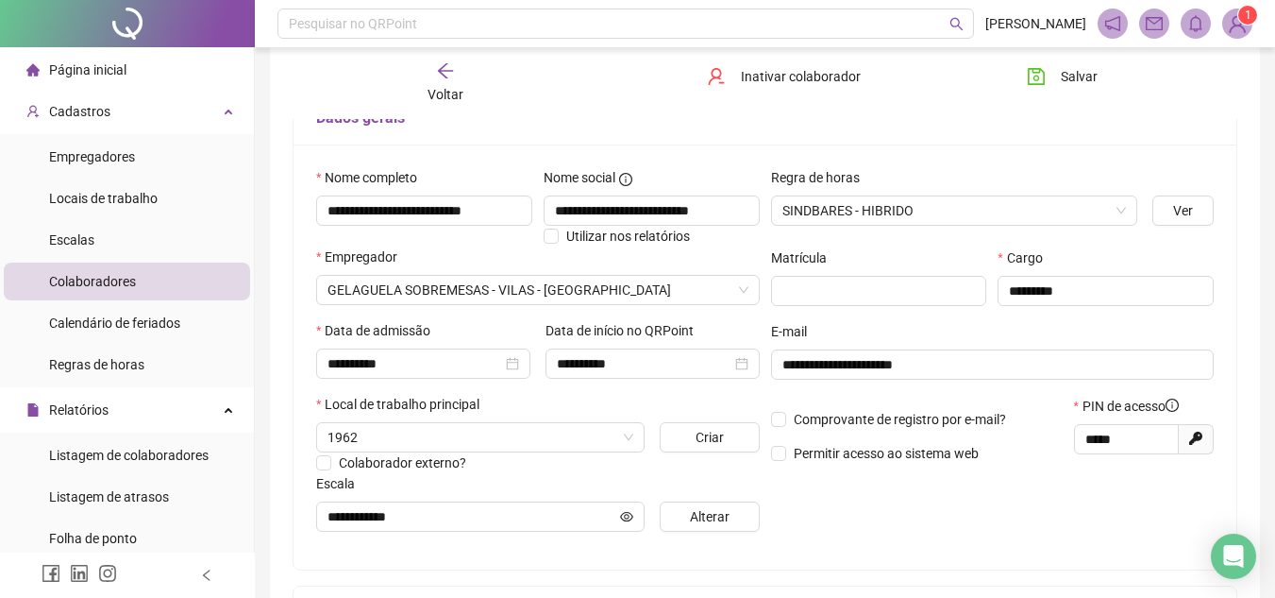
scroll to position [283, 0]
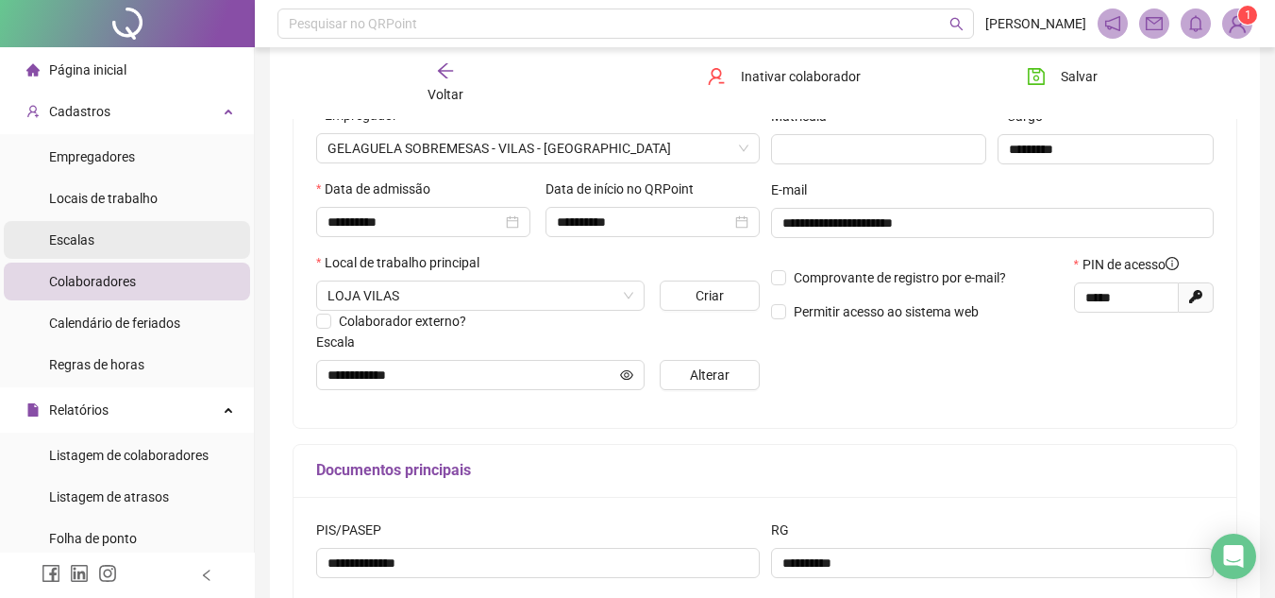
click at [91, 234] on li "Escalas" at bounding box center [127, 240] width 246 height 38
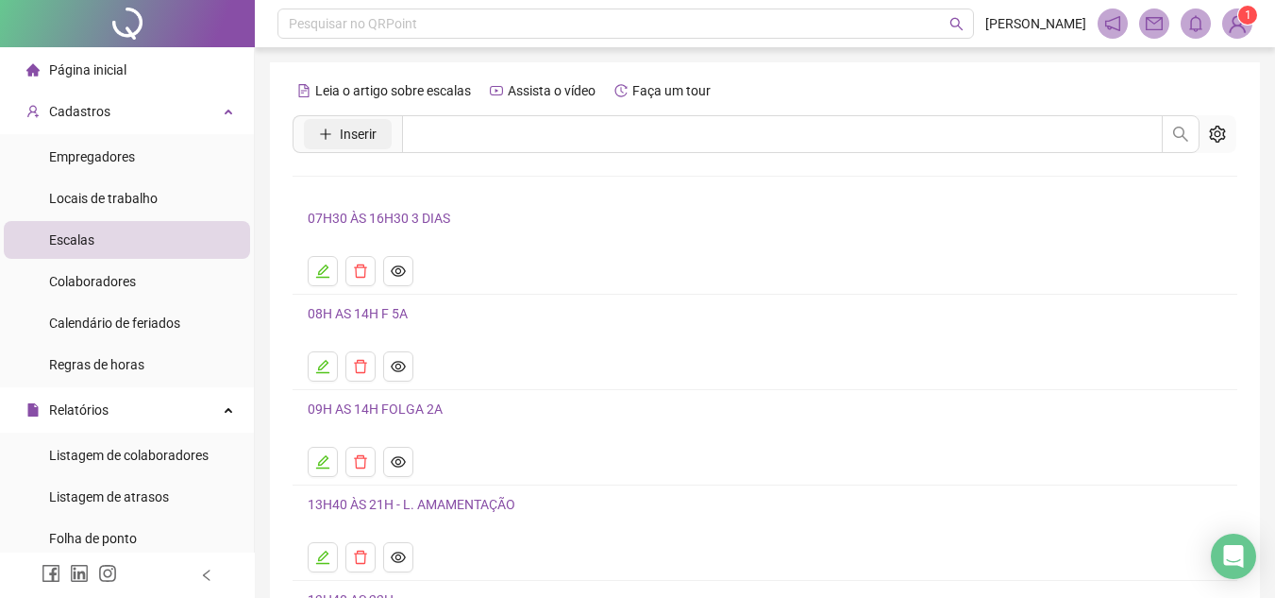
click at [348, 143] on span "Inserir" at bounding box center [358, 134] width 37 height 21
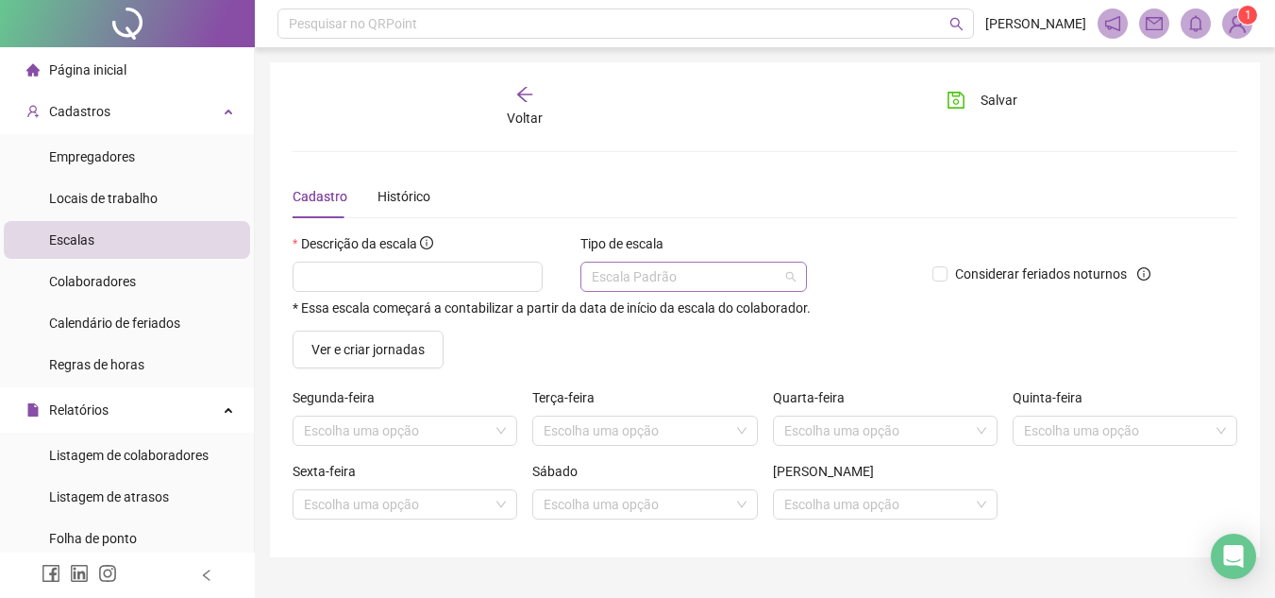
click at [613, 268] on span "Escala Padrão" at bounding box center [694, 276] width 204 height 28
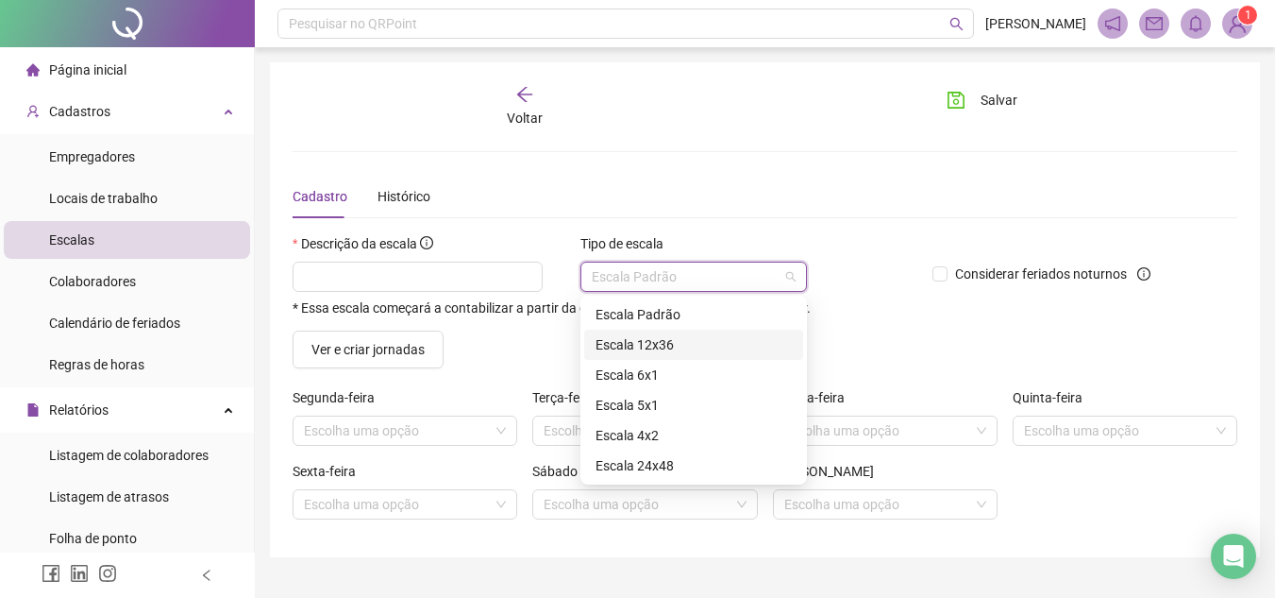
click at [621, 350] on div "Escala 12x36" at bounding box center [694, 344] width 196 height 21
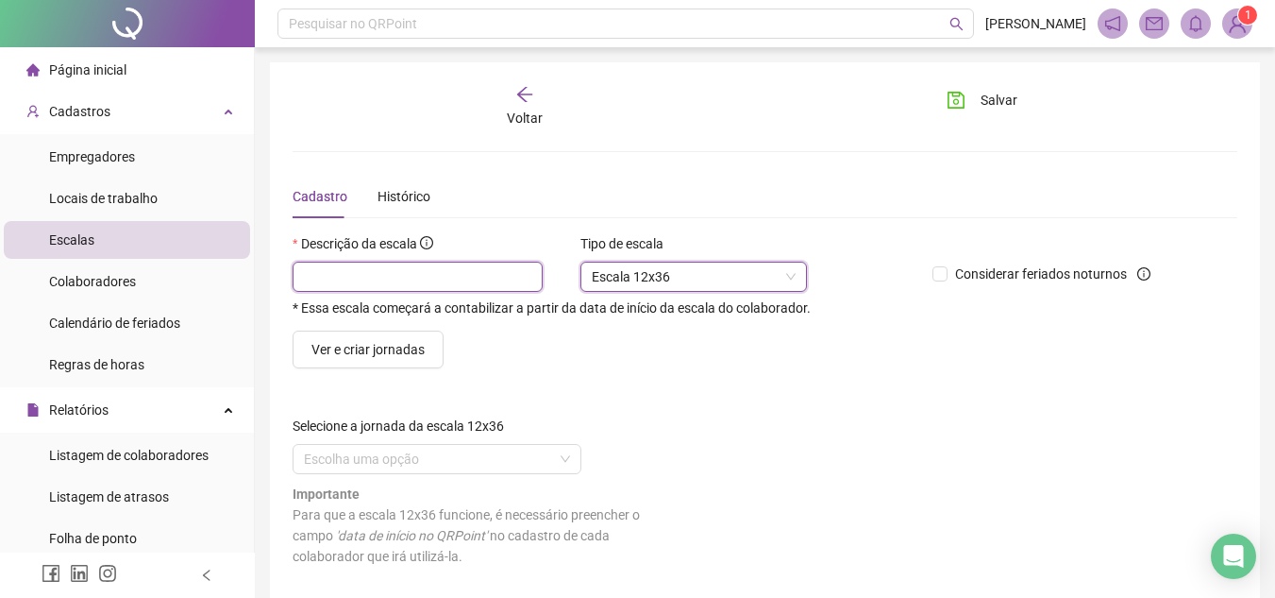
click at [430, 279] on input "text" at bounding box center [418, 276] width 250 height 30
type input "*"
type input "*****"
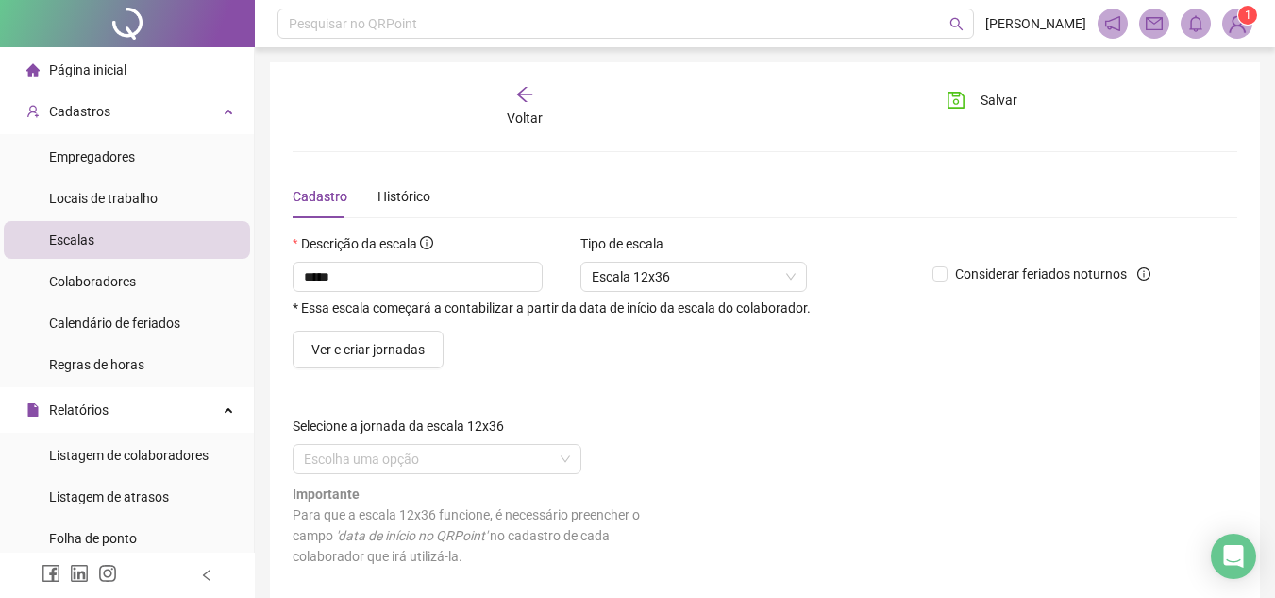
click at [1002, 353] on div "Ver e criar jornadas" at bounding box center [765, 349] width 960 height 38
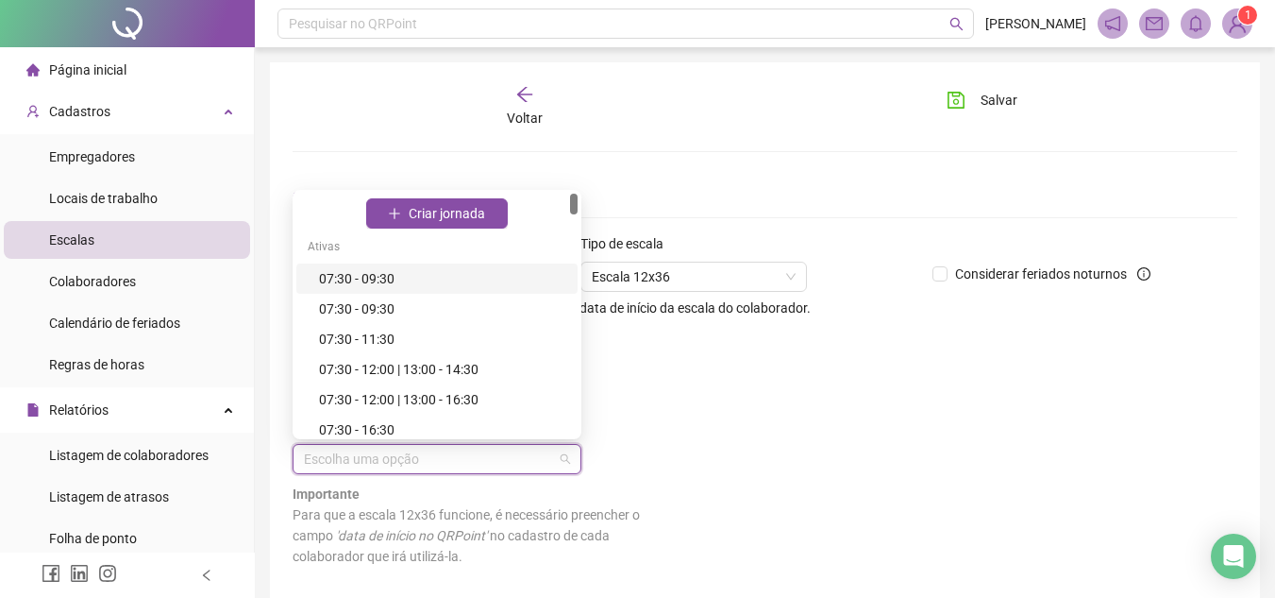
click at [470, 461] on input "search" at bounding box center [428, 459] width 249 height 28
click at [463, 369] on div "07:30 - 12:00 | 13:00 - 14:30" at bounding box center [442, 369] width 247 height 21
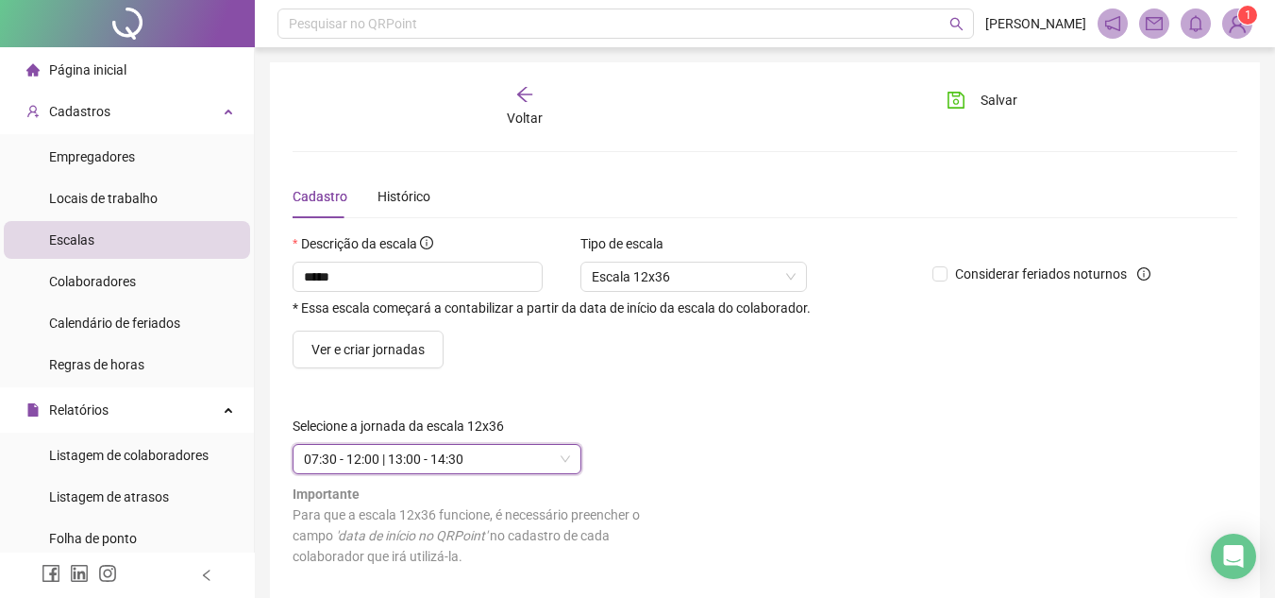
click at [744, 464] on div "Selecione a jornada da escala 12x36 [DATE] 07:30 - 12:00 | 13:00 - 14:30 Import…" at bounding box center [765, 497] width 960 height 164
